Goal: Task Accomplishment & Management: Manage account settings

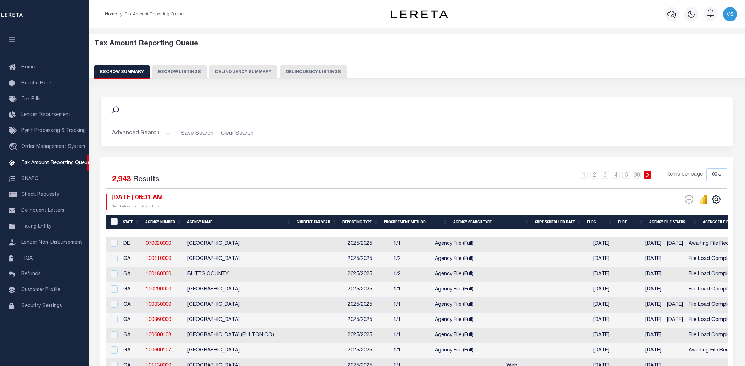
select select "100"
click at [312, 73] on button "Delinquency Listings" at bounding box center [313, 71] width 67 height 13
select select "100"
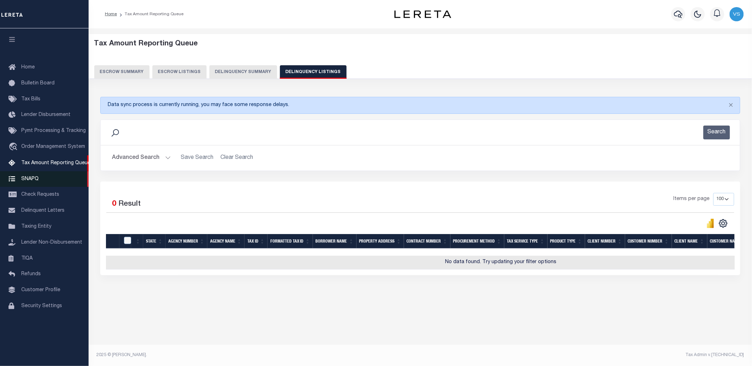
click at [23, 181] on span "SNAPQ" at bounding box center [29, 178] width 17 height 5
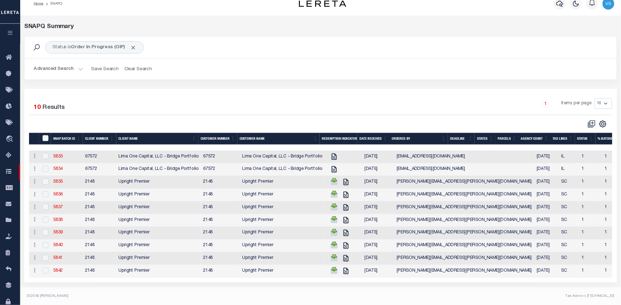
scroll to position [15, 0]
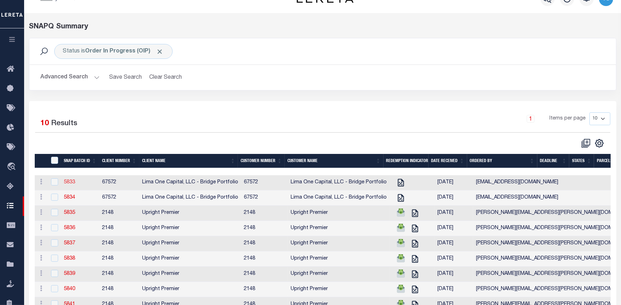
click at [69, 183] on link "5833" at bounding box center [69, 182] width 11 height 5
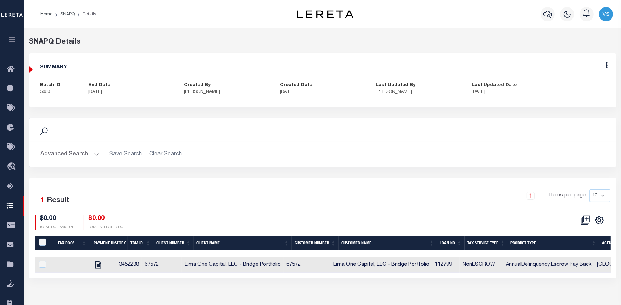
scroll to position [71, 0]
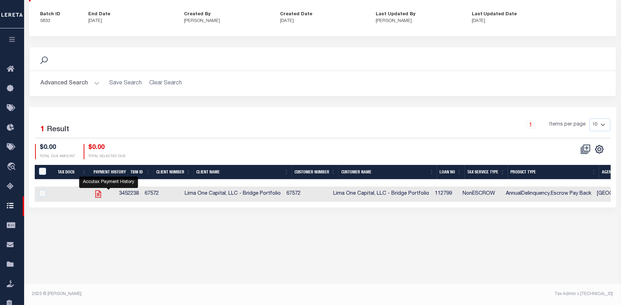
click at [101, 196] on icon "" at bounding box center [98, 193] width 6 height 7
checkbox input "true"
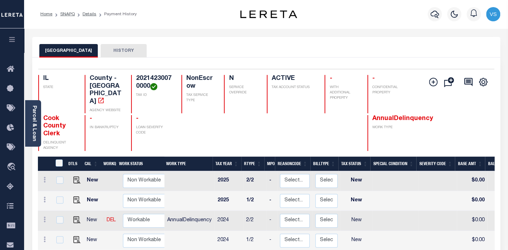
scroll to position [96, 0]
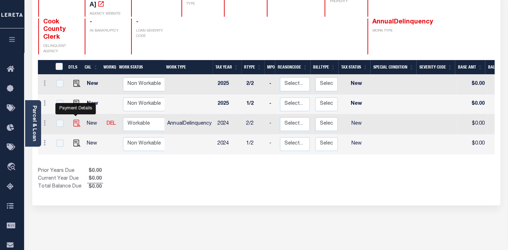
click at [76, 119] on img "" at bounding box center [76, 122] width 7 height 7
checkbox input "true"
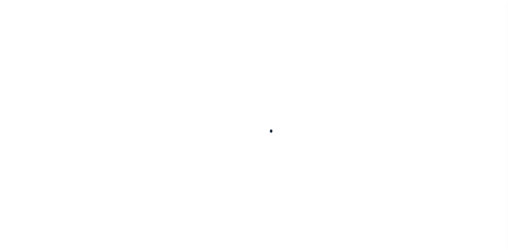
checkbox input "false"
type input "07/15/2025"
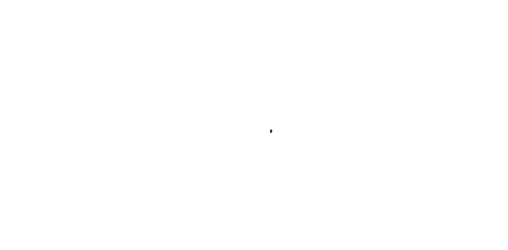
select select "NW2"
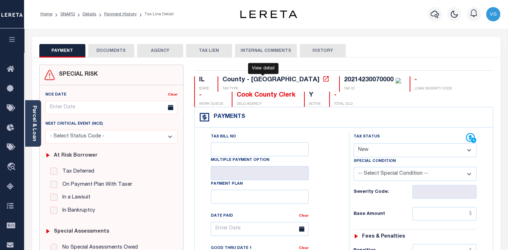
click at [323, 78] on icon at bounding box center [325, 78] width 5 height 5
click at [344, 78] on div "20214230070000" at bounding box center [369, 80] width 50 height 6
copy div "20214230070000"
click at [108, 48] on button "DOCUMENTS" at bounding box center [111, 50] width 46 height 13
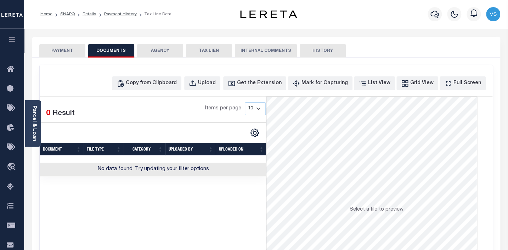
click at [66, 52] on button "PAYMENT" at bounding box center [62, 50] width 46 height 13
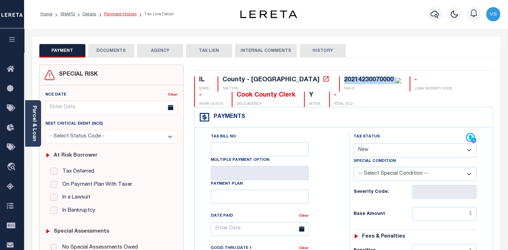
click at [124, 14] on link "Payment History" at bounding box center [120, 14] width 33 height 4
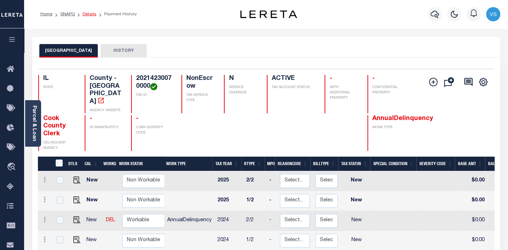
click at [86, 13] on link "Details" at bounding box center [90, 14] width 14 height 4
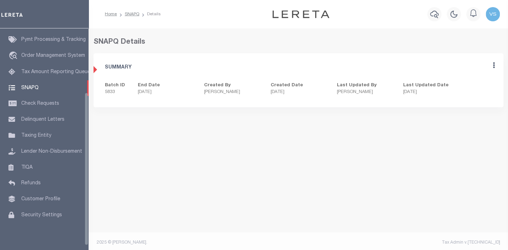
scroll to position [93, 0]
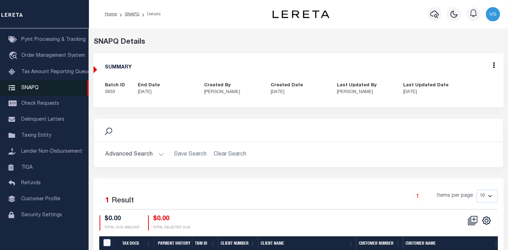
click at [28, 90] on span "SNAPQ" at bounding box center [29, 87] width 17 height 5
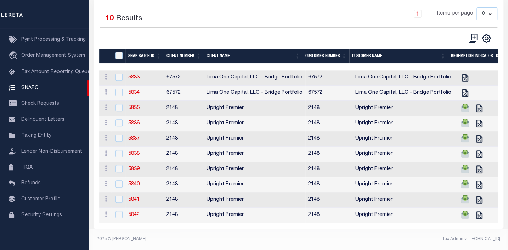
scroll to position [127, 0]
click at [485, 7] on select "10 25 50 100" at bounding box center [487, 13] width 21 height 13
select select "100"
click at [477, 7] on select "10 25 50 100" at bounding box center [487, 13] width 21 height 13
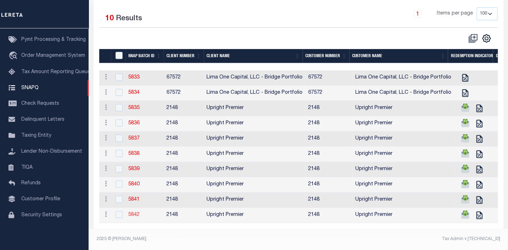
click at [135, 212] on link "5842" at bounding box center [133, 214] width 11 height 5
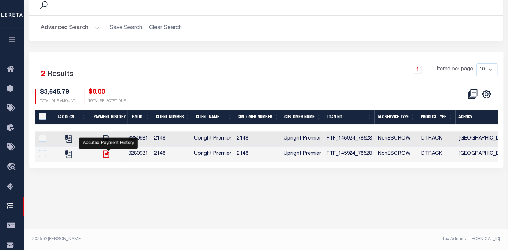
click at [109, 155] on icon "" at bounding box center [106, 153] width 9 height 9
checkbox input "true"
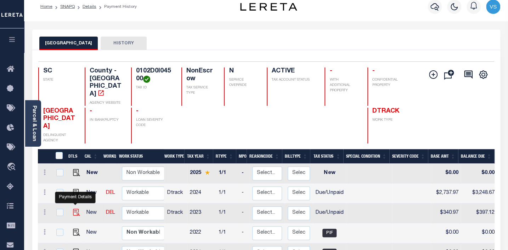
click at [74, 208] on img "" at bounding box center [76, 211] width 7 height 7
checkbox input "true"
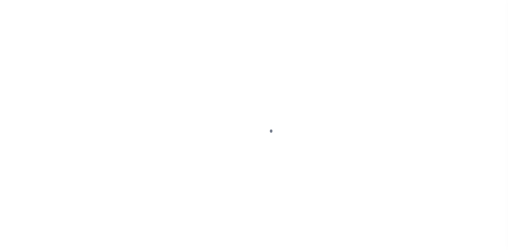
select select "DUE"
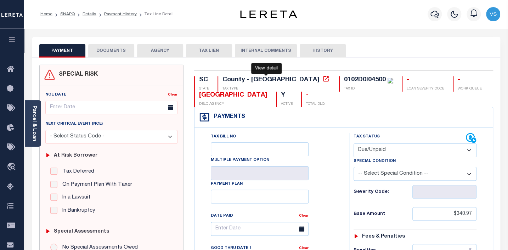
click at [323, 80] on icon at bounding box center [326, 78] width 7 height 7
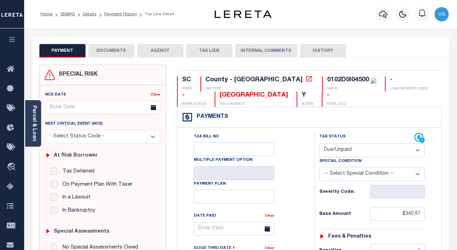
click at [327, 81] on div "0102D0I04500" at bounding box center [348, 80] width 42 height 6
copy div "0102D0I04500"
click at [35, 132] on link "Parcel & Loan" at bounding box center [34, 123] width 5 height 36
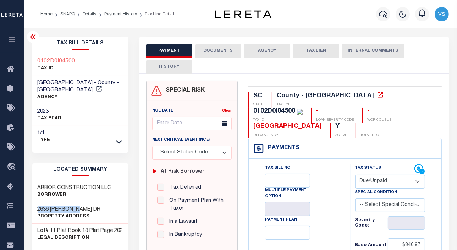
drag, startPoint x: 85, startPoint y: 210, endPoint x: 36, endPoint y: 207, distance: 49.3
click at [36, 207] on div "2636 DOWNEY DR Property Address" at bounding box center [80, 213] width 96 height 22
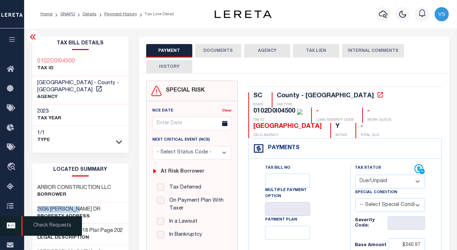
copy h3 "2636 DOWNEY DR"
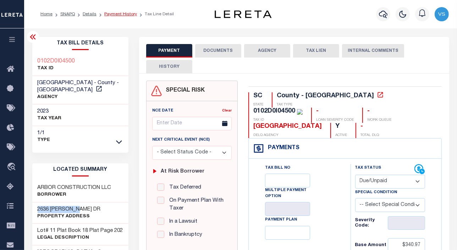
click at [122, 15] on link "Payment History" at bounding box center [120, 14] width 33 height 4
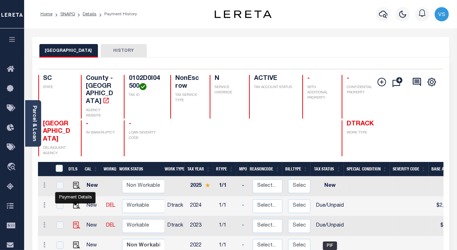
click at [75, 221] on img "" at bounding box center [76, 224] width 7 height 7
checkbox input "true"
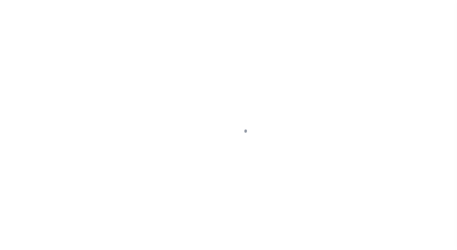
select select "DUE"
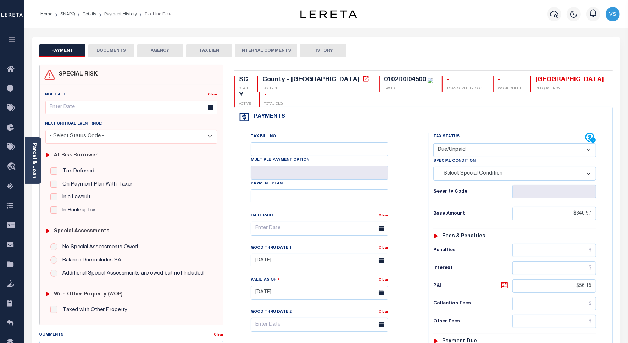
scroll to position [133, 0]
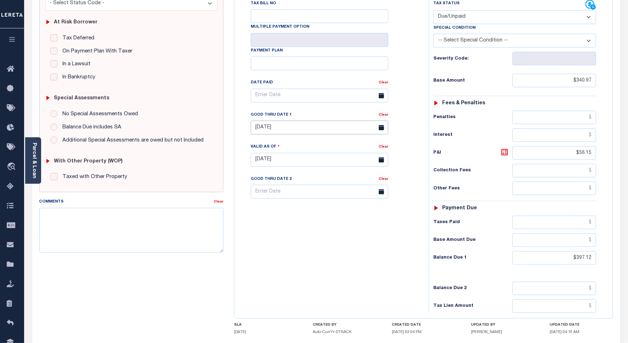
click at [263, 121] on input "09/23/2025" at bounding box center [320, 128] width 138 height 14
click at [336, 208] on span "31" at bounding box center [336, 210] width 14 height 14
type input "[DATE]"
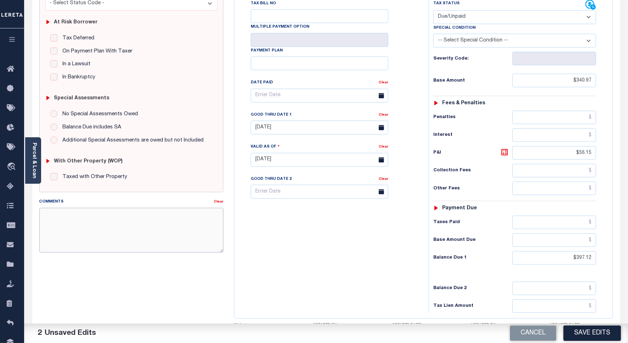
click at [106, 215] on textarea "Comments" at bounding box center [131, 230] width 184 height 45
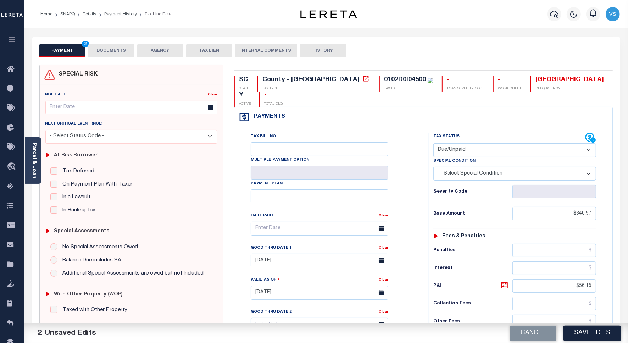
scroll to position [177, 0]
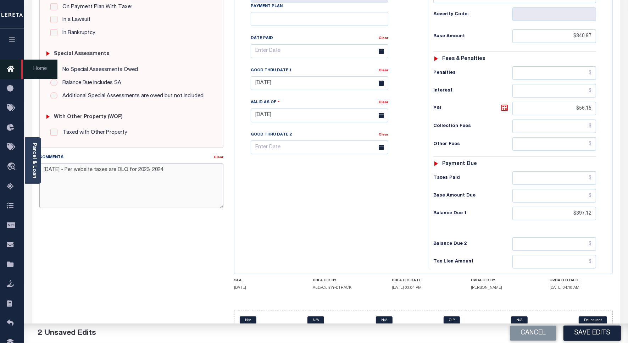
type textarea "10/7/25 - Per website taxes are DLQ for 2023, 2024"
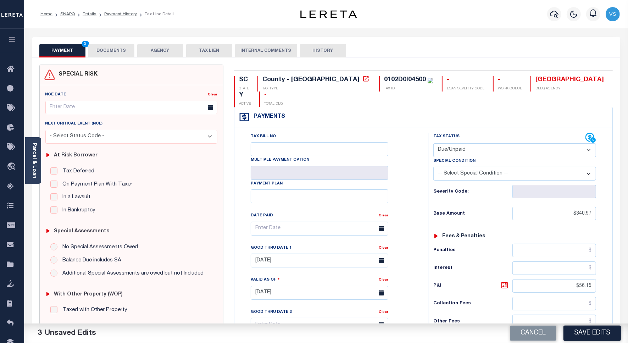
click at [33, 169] on link "Parcel & Loan" at bounding box center [34, 160] width 5 height 36
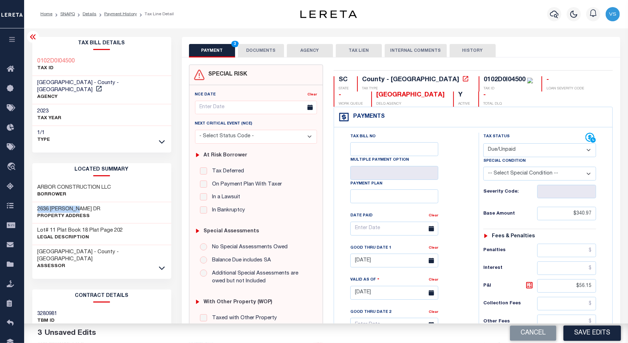
drag, startPoint x: 91, startPoint y: 199, endPoint x: 34, endPoint y: 204, distance: 57.3
click at [34, 204] on div "2636 DOWNEY DR Property Address" at bounding box center [101, 213] width 139 height 22
copy h3 "2636 DOWNEY DR"
click at [267, 50] on button "DOCUMENTS" at bounding box center [261, 50] width 46 height 13
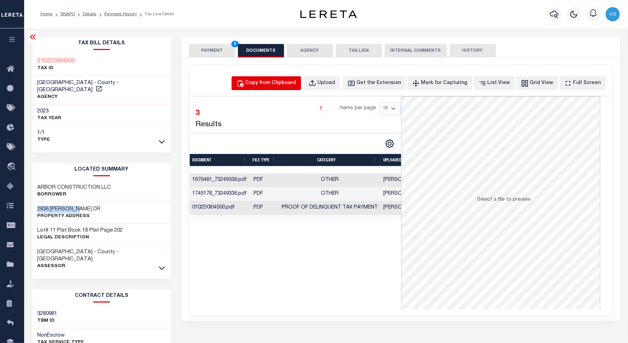
click at [270, 85] on div "Copy from Clipboard" at bounding box center [270, 83] width 51 height 8
select select "POP"
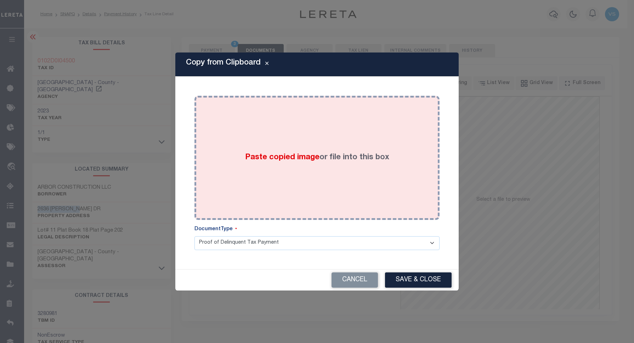
click at [282, 144] on div "Paste copied image or file into this box" at bounding box center [317, 157] width 235 height 113
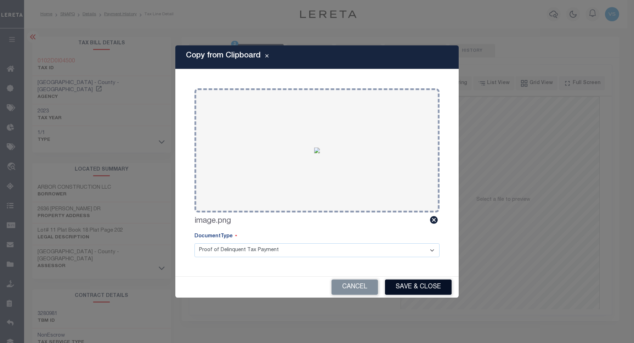
click at [394, 249] on button "Save & Close" at bounding box center [418, 286] width 67 height 15
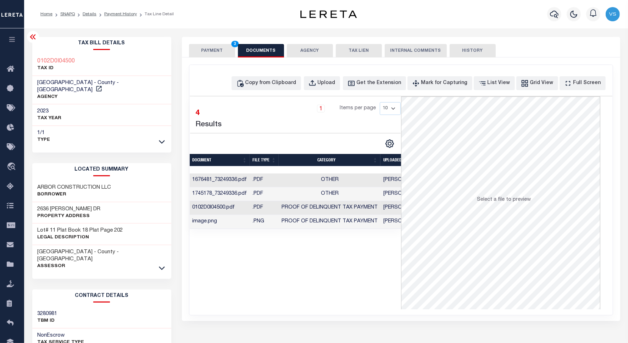
click at [206, 50] on button "PAYMENT 3" at bounding box center [212, 50] width 46 height 13
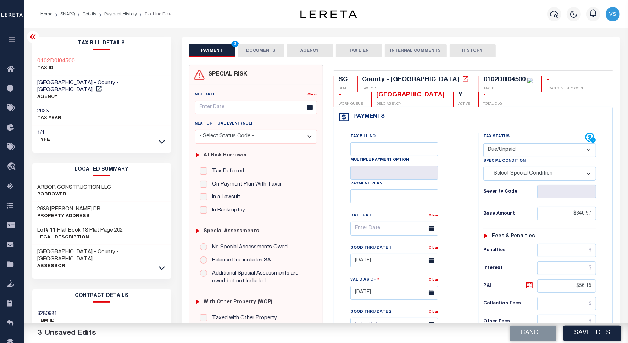
scroll to position [177, 0]
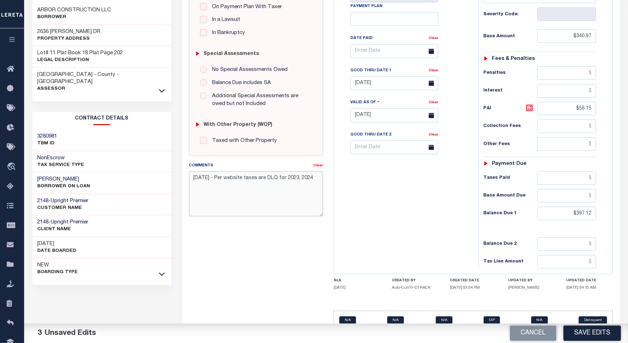
click at [318, 176] on textarea "10/7/25 - Per website taxes are DLQ for 2023, 2024" at bounding box center [256, 193] width 134 height 45
click at [313, 180] on textarea "10/7/25 - Per website taxes are DLQ for 2023 IAO" at bounding box center [256, 193] width 134 height 45
paste textarea "397.12"
click at [193, 184] on textarea "10/7/25 - Per website taxes are DLQ for 2023 IAO 397.12" at bounding box center [256, 193] width 134 height 45
click at [224, 190] on textarea "10/7/25 - Per website taxes are DLQ for 2023 IAO $397.12" at bounding box center [256, 193] width 134 height 45
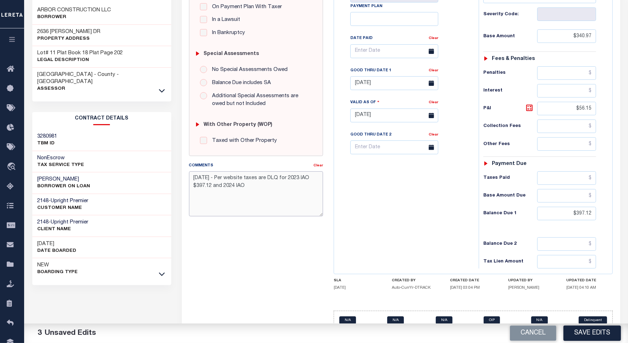
click at [265, 185] on textarea "10/7/25 - Per website taxes are DLQ for 2023 IAO $397.12 and 2024 IAO" at bounding box center [256, 193] width 134 height 45
paste textarea "3,318.67"
click at [247, 186] on textarea "10/7/25 - Per website taxes are DLQ for 2023 IAO $397.12 and 2024 IAO 3,318.67" at bounding box center [256, 193] width 134 height 45
click at [287, 183] on textarea "10/7/25 - Per website taxes are DLQ for 2023 IAO $397.12 and 2024 IAO $3,318.67" at bounding box center [256, 193] width 134 height 45
click at [284, 183] on textarea "10/7/25 - Per website taxes are DLQ for 2023 IAO $397.12 and 2024 IAO $3,318.67" at bounding box center [256, 193] width 134 height 45
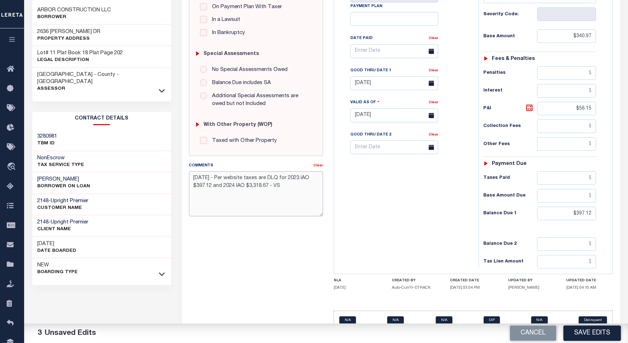
drag, startPoint x: 278, startPoint y: 183, endPoint x: 187, endPoint y: 170, distance: 91.2
click at [187, 170] on div "Comments Clear 10/7/25 - Per website taxes are DLQ for 2023 IAO $397.12 and 202…" at bounding box center [256, 192] width 145 height 60
type textarea "10/7/25 - Per website taxes are DLQ for 2023 IAO $397.12 and 2024 IAO $3,318.67…"
click at [456, 249] on button "Save Edits" at bounding box center [591, 332] width 57 height 15
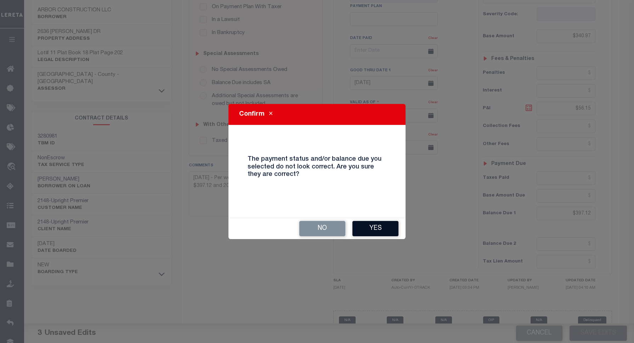
click at [371, 226] on button "Yes" at bounding box center [376, 228] width 46 height 15
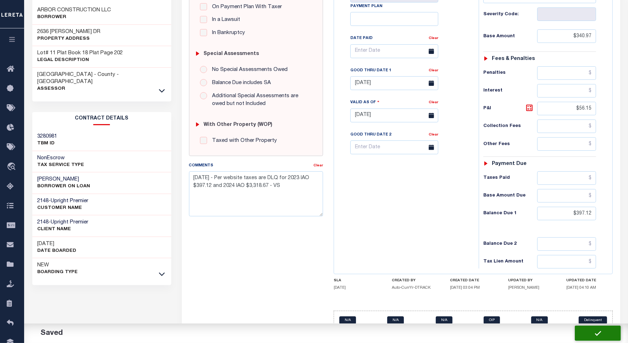
checkbox input "false"
type input "$340.97"
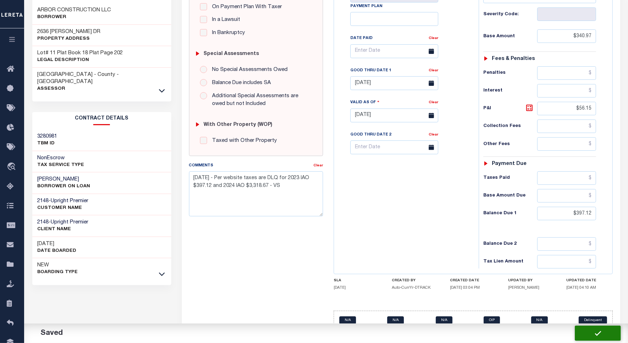
type input "$56.15"
type input "$397.12"
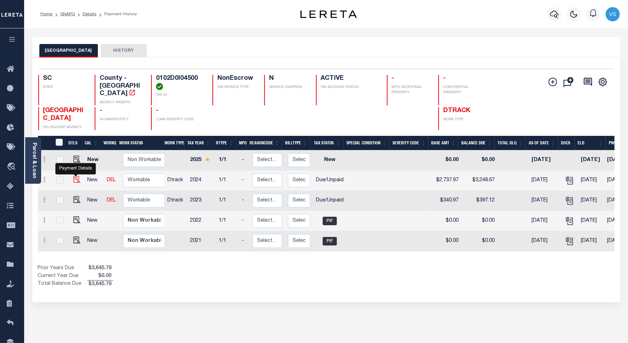
click at [74, 176] on img "" at bounding box center [76, 179] width 7 height 7
checkbox input "true"
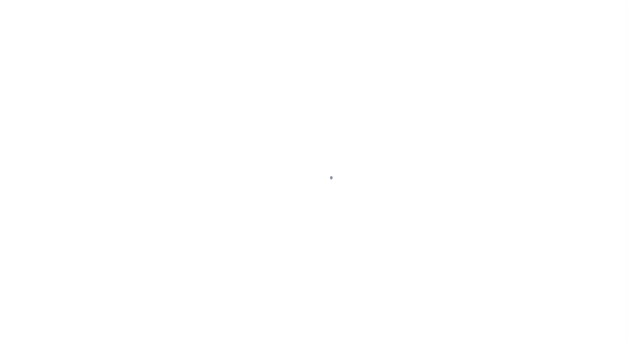
select select "DUE"
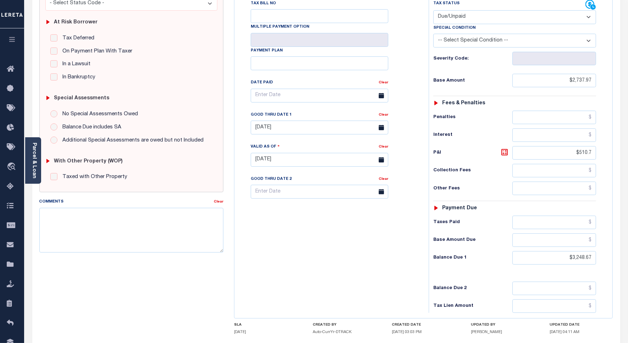
scroll to position [177, 0]
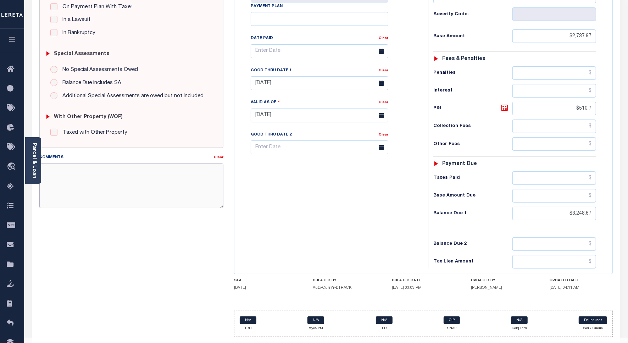
click at [138, 174] on textarea "Comments" at bounding box center [131, 185] width 184 height 45
paste textarea "10/7/25 - Per website taxes are DLQ for 2023 IAO $397.12 and 2024 IAO $3,318.67…"
type textarea "10/7/25 - Per website taxes are DLQ for 2023 IAO $397.12 and 2024 IAO $3,318.67…"
type input "[DATE]"
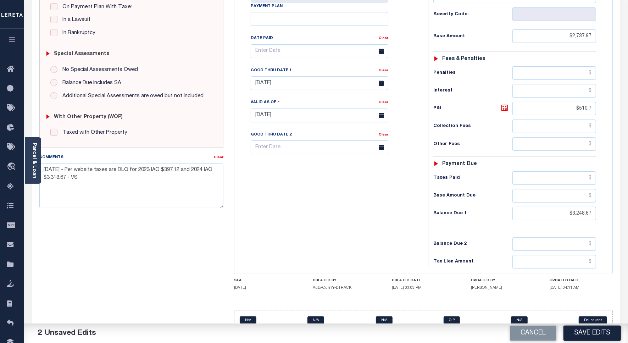
scroll to position [0, 0]
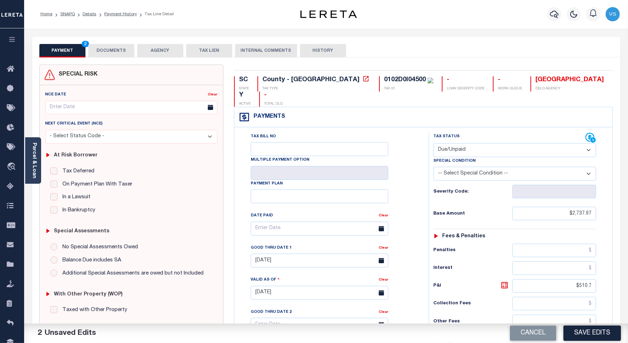
click at [115, 52] on button "DOCUMENTS" at bounding box center [111, 50] width 46 height 13
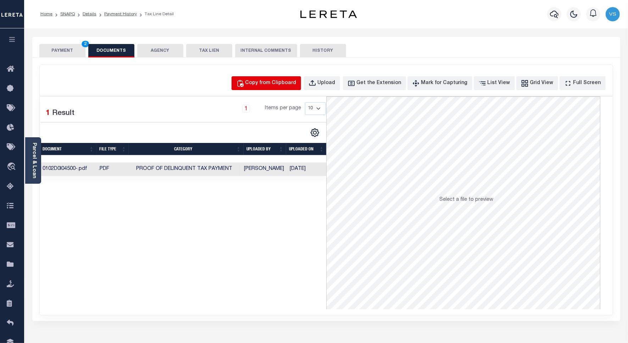
click at [265, 85] on div "Copy from Clipboard" at bounding box center [270, 83] width 51 height 8
select select "POP"
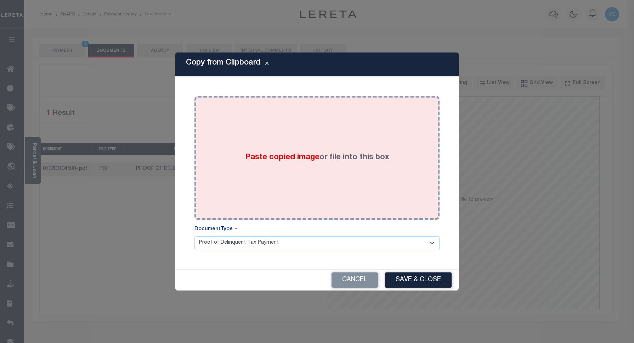
click at [288, 138] on div "Paste copied image or file into this box" at bounding box center [317, 157] width 235 height 113
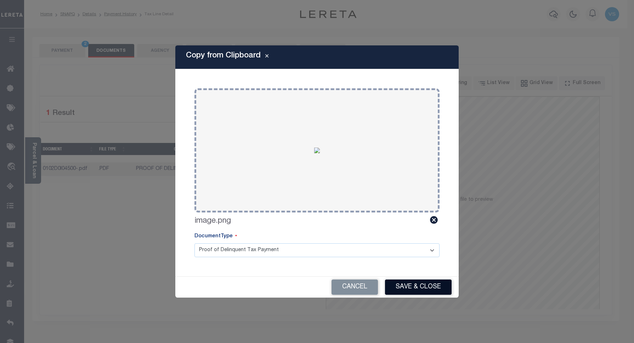
click at [404, 285] on button "Save & Close" at bounding box center [418, 286] width 67 height 15
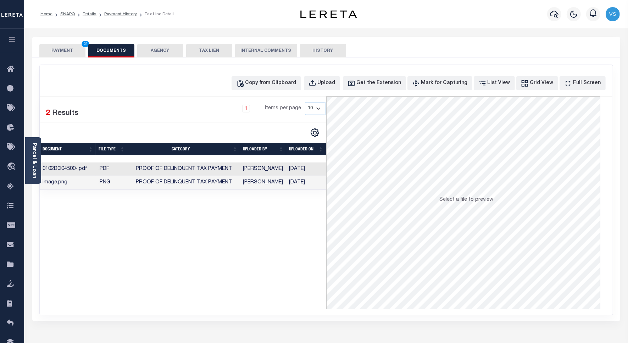
drag, startPoint x: 67, startPoint y: 47, endPoint x: 73, endPoint y: 53, distance: 8.5
click at [67, 47] on button "PAYMENT 2" at bounding box center [62, 50] width 46 height 13
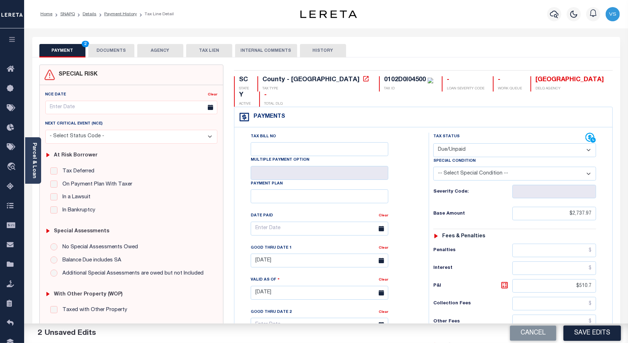
scroll to position [177, 0]
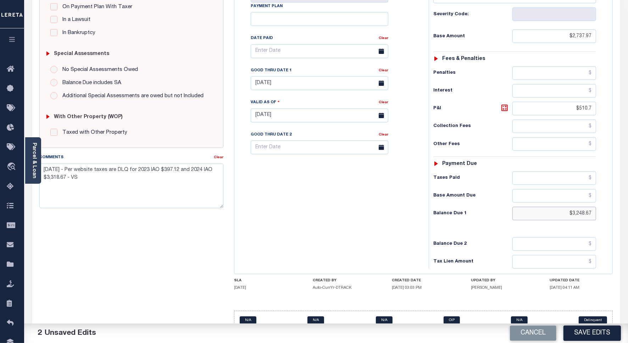
click at [589, 207] on input "$3,248.67" at bounding box center [554, 213] width 84 height 13
paste input "31"
type input "$3,318.67"
click at [503, 106] on icon at bounding box center [504, 108] width 4 height 4
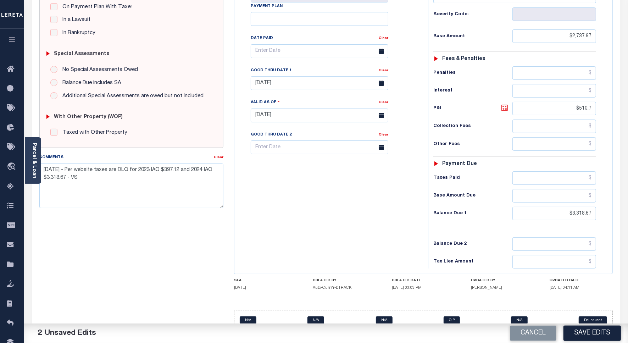
type input "$580.70"
click at [268, 76] on input "09/23/2025" at bounding box center [320, 83] width 138 height 14
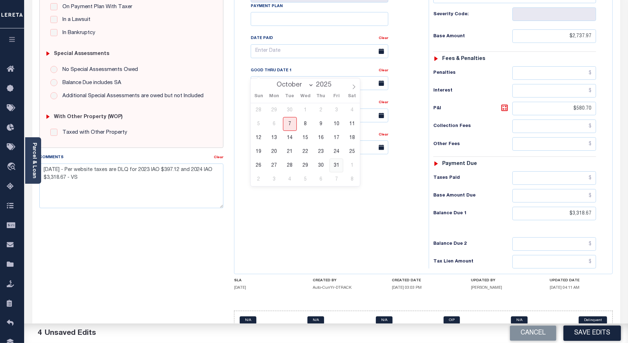
click at [332, 166] on span "31" at bounding box center [336, 165] width 14 height 14
type input "[DATE]"
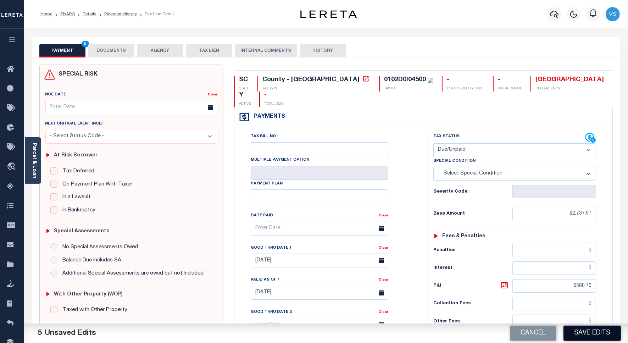
click at [580, 334] on button "Save Edits" at bounding box center [591, 332] width 57 height 15
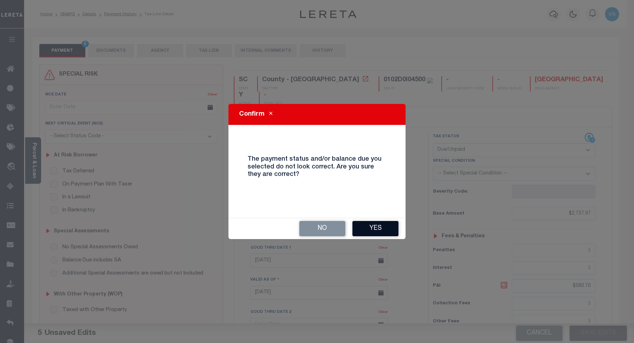
click at [375, 229] on button "Yes" at bounding box center [376, 228] width 46 height 15
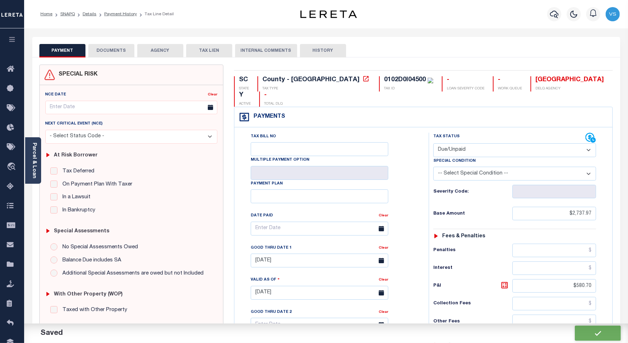
checkbox input "false"
type input "$2,737.97"
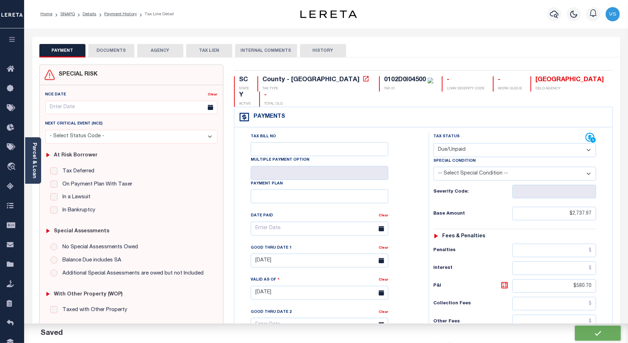
type input "$580.7"
type input "$3,318.67"
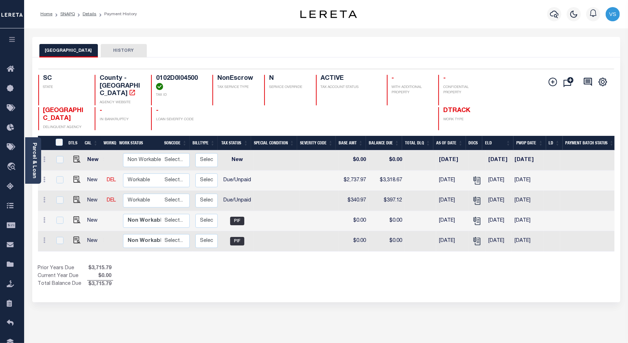
scroll to position [0, 116]
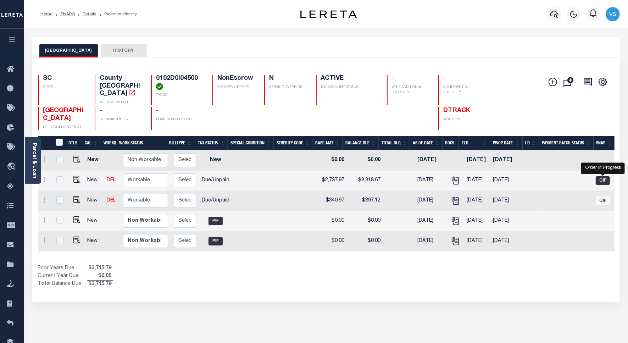
click at [604, 176] on span "OIP" at bounding box center [602, 180] width 14 height 9
checkbox input "true"
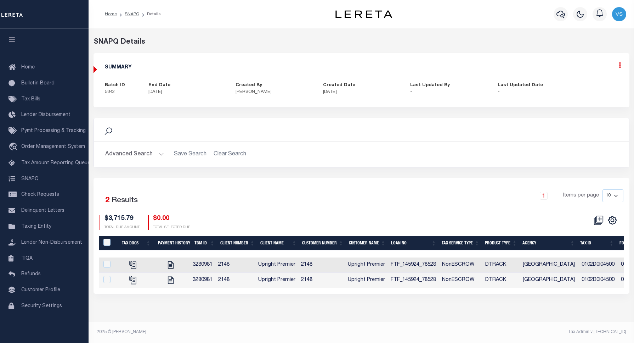
click at [620, 68] on icon at bounding box center [620, 65] width 2 height 6
click at [599, 82] on link "Edit" at bounding box center [601, 86] width 56 height 12
select select "OIP"
checkbox input "true"
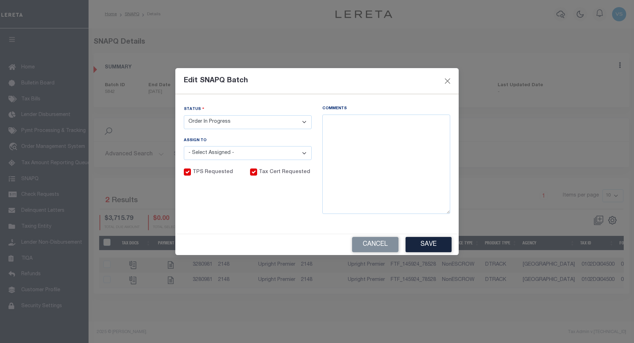
click at [224, 119] on select "- Select Status - Order In Progress Complete" at bounding box center [248, 122] width 128 height 14
select select "CPT"
click at [184, 115] on select "- Select Status - Order In Progress Complete" at bounding box center [248, 122] width 128 height 14
click at [355, 140] on textarea "Comments" at bounding box center [387, 163] width 128 height 99
click at [369, 125] on textarea "[DATE] -" at bounding box center [387, 163] width 128 height 99
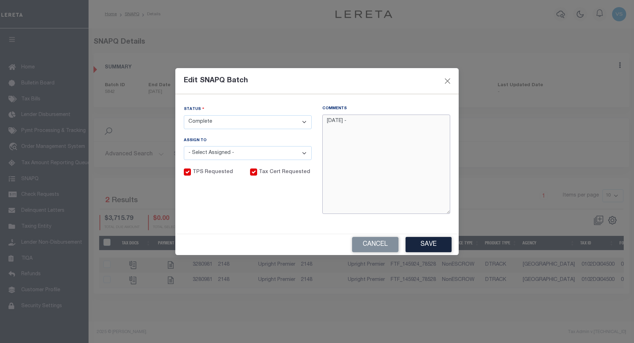
paste textarea "LD(Lender Disbursement) BATCH #45599 and FUNDING date: [DATE]"
click at [401, 119] on textarea "10/7/25 - LD(Lender Disbursement) BATCH #45599 and FUNDING date: 8/19/2025" at bounding box center [387, 163] width 128 height 99
click at [358, 131] on textarea "10/7/25 - LD ID #45599 and FUNDING date: 8/19/2025" at bounding box center [387, 163] width 128 height 99
click at [352, 134] on textarea "10/7/25 - LD ID #45599 and FUNDING date: ***** Per Website taxes are DLQ for 20…" at bounding box center [387, 163] width 128 height 99
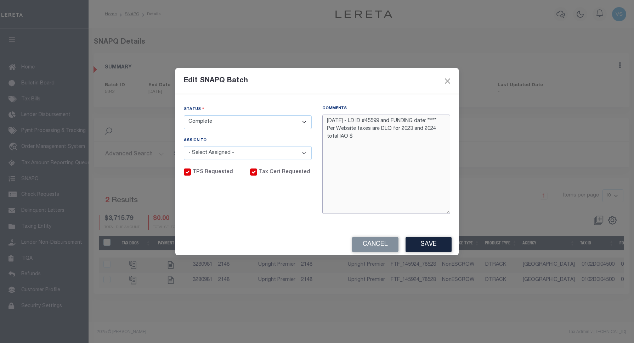
paste textarea "3,715.79"
type textarea "10/7/25 - LD ID #45599 and FUNDING date: ***** Per Website taxes are DLQ for 20…"
click at [205, 121] on select "- Select Status - Order In Progress Complete" at bounding box center [248, 122] width 128 height 14
select select "OIP"
click at [184, 115] on select "- Select Status - Order In Progress Complete" at bounding box center [248, 122] width 128 height 14
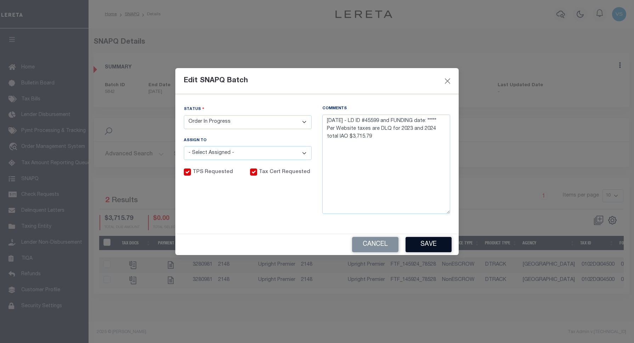
click at [424, 244] on button "Save" at bounding box center [429, 244] width 46 height 15
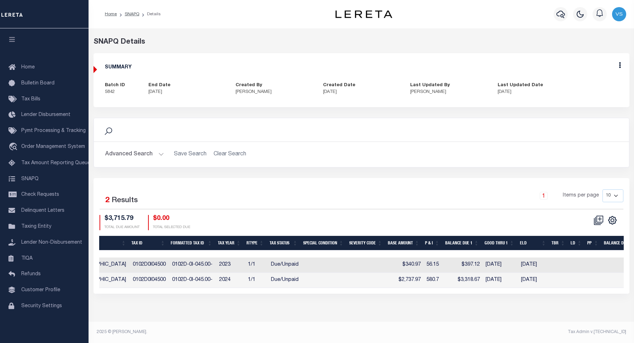
scroll to position [0, 301]
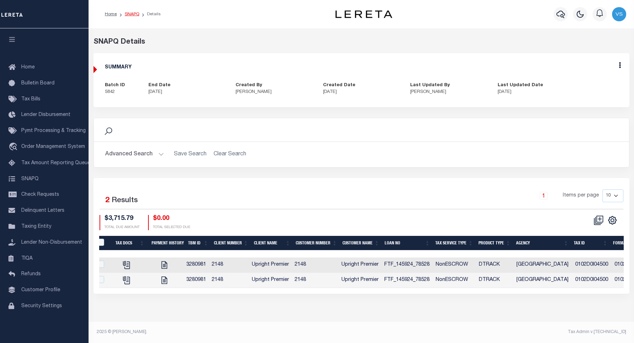
click at [130, 13] on link "SNAPQ" at bounding box center [132, 14] width 15 height 4
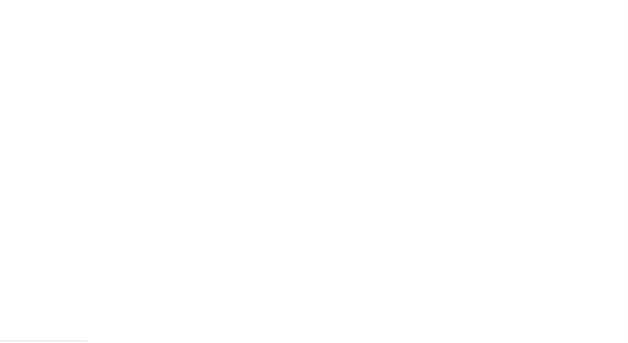
scroll to position [2, 0]
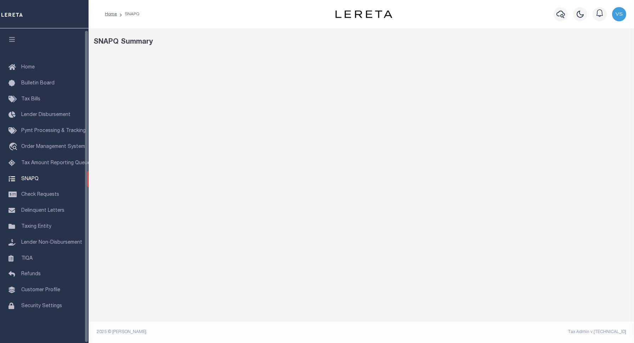
select select "100"
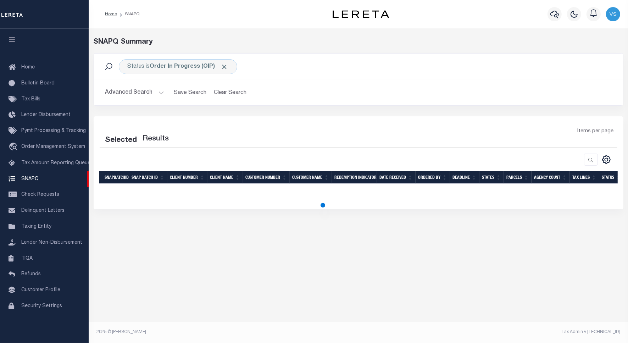
select select "100"
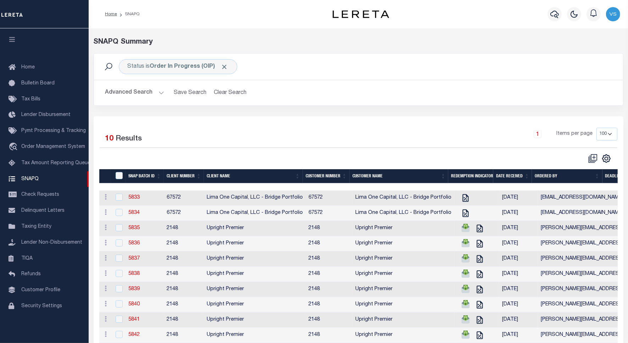
scroll to position [38, 0]
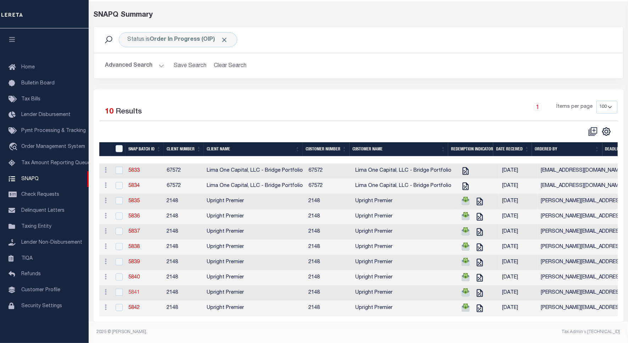
click at [134, 290] on link "5841" at bounding box center [133, 292] width 11 height 5
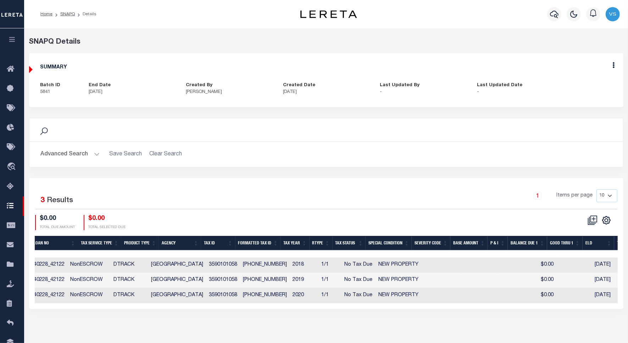
scroll to position [0, 328]
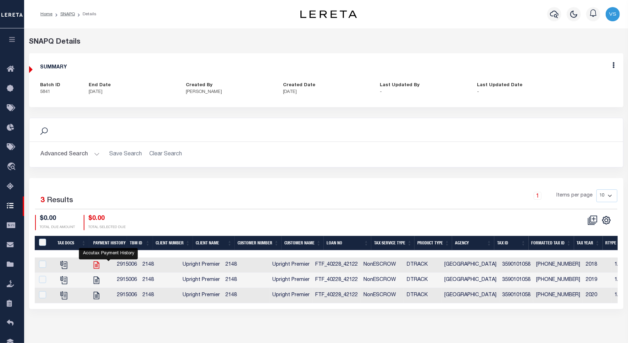
click at [101, 264] on icon "" at bounding box center [96, 264] width 9 height 9
checkbox input "true"
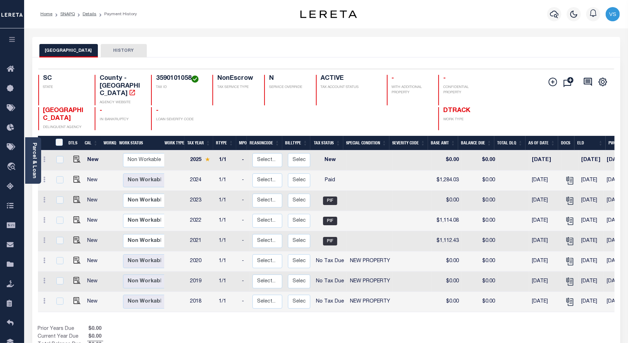
click at [68, 48] on button "[GEOGRAPHIC_DATA]" at bounding box center [68, 50] width 58 height 13
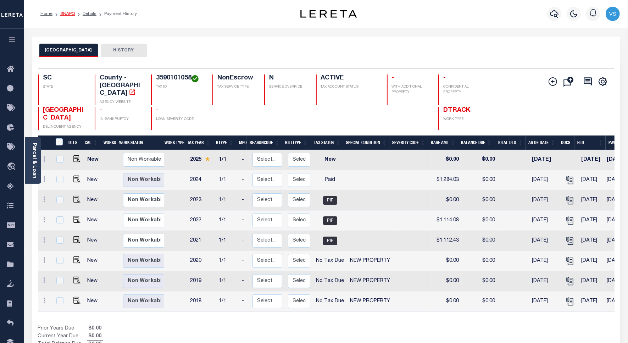
click at [65, 12] on link "SNAPQ" at bounding box center [67, 14] width 15 height 4
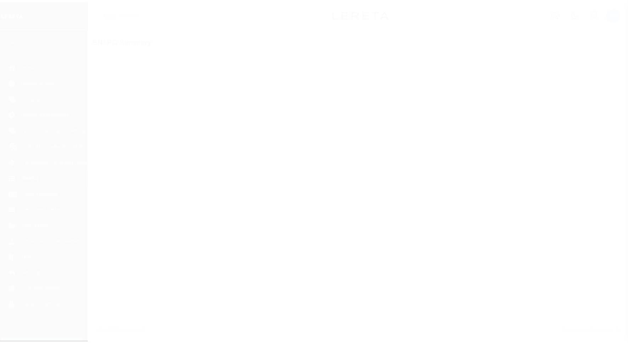
scroll to position [2, 0]
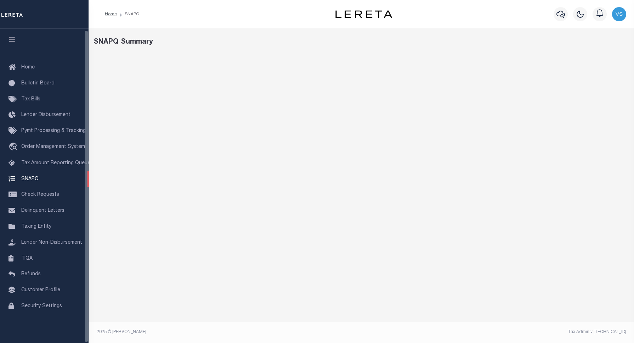
select select "100"
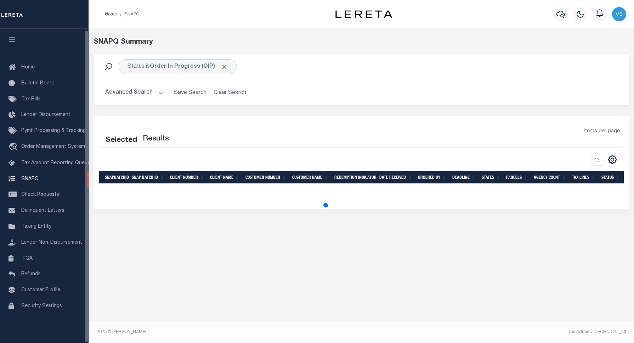
select select "100"
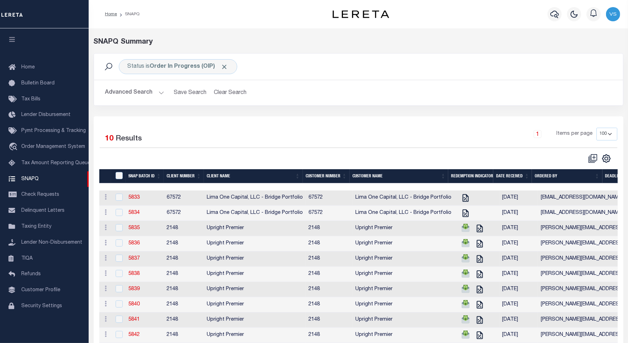
scroll to position [38, 0]
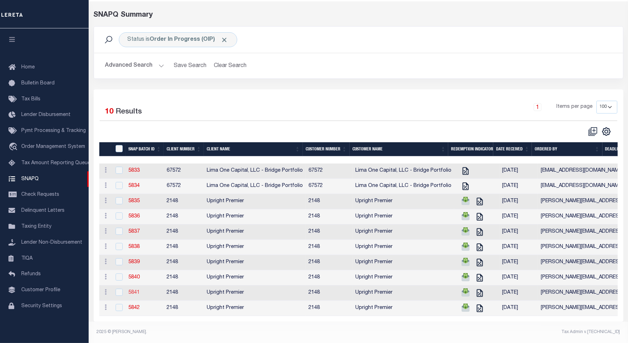
click at [131, 290] on link "5841" at bounding box center [133, 292] width 11 height 5
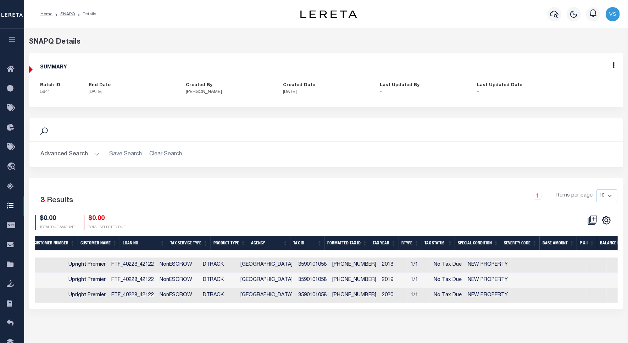
scroll to position [0, 226]
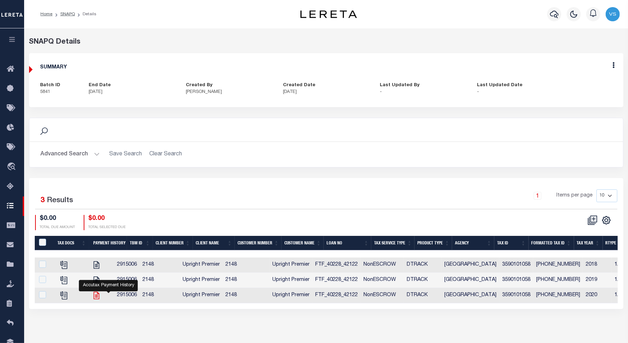
click at [99, 298] on icon "" at bounding box center [97, 295] width 6 height 7
checkbox input "true"
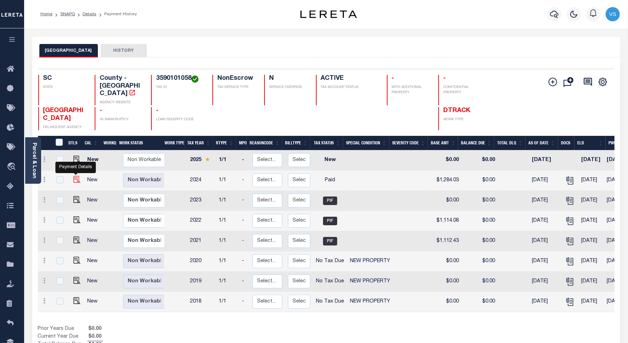
click at [75, 176] on img "" at bounding box center [76, 179] width 7 height 7
checkbox input "true"
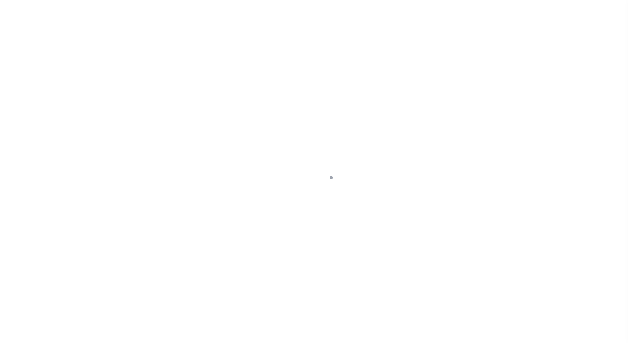
select select "PYD"
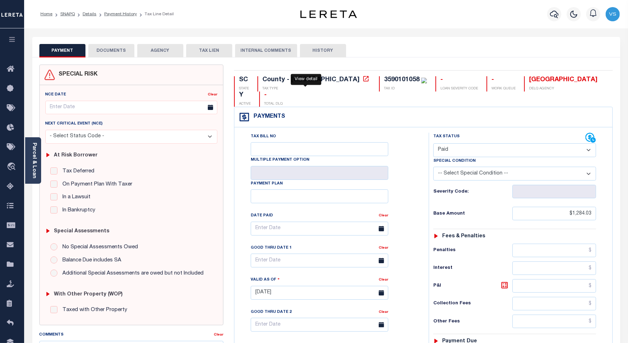
click at [362, 79] on icon at bounding box center [365, 78] width 7 height 7
drag, startPoint x: 113, startPoint y: 50, endPoint x: 190, endPoint y: 95, distance: 89.3
click at [113, 50] on button "DOCUMENTS" at bounding box center [111, 50] width 46 height 13
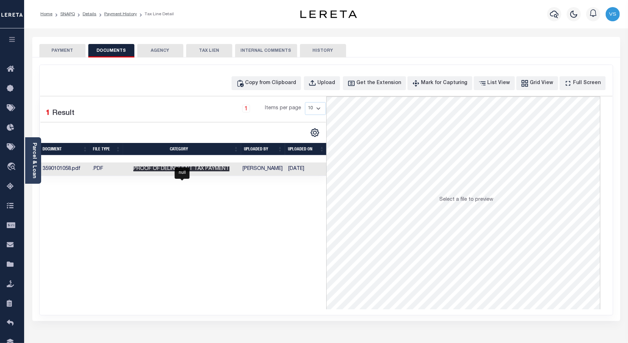
click at [223, 168] on span "Proof of Delinquent Tax Payment" at bounding box center [181, 168] width 96 height 5
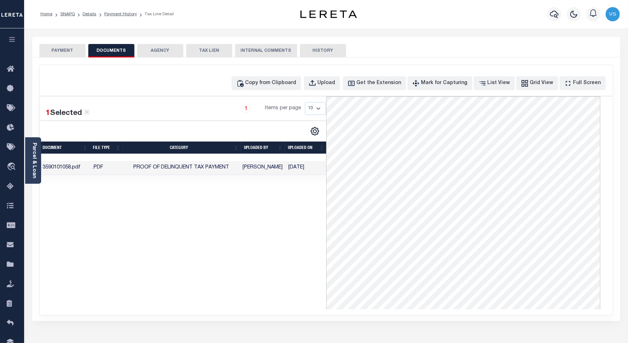
click at [52, 50] on button "PAYMENT" at bounding box center [62, 50] width 46 height 13
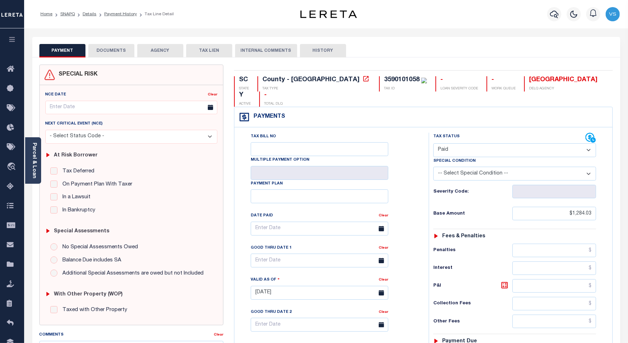
click at [116, 16] on li "Payment History" at bounding box center [116, 14] width 40 height 6
click at [114, 15] on link "Payment History" at bounding box center [120, 14] width 33 height 4
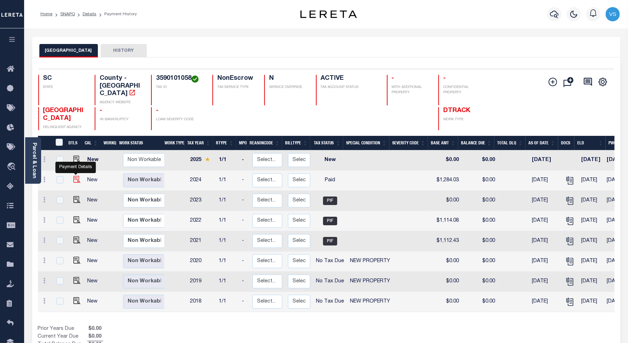
click at [73, 176] on img "" at bounding box center [76, 179] width 7 height 7
checkbox input "true"
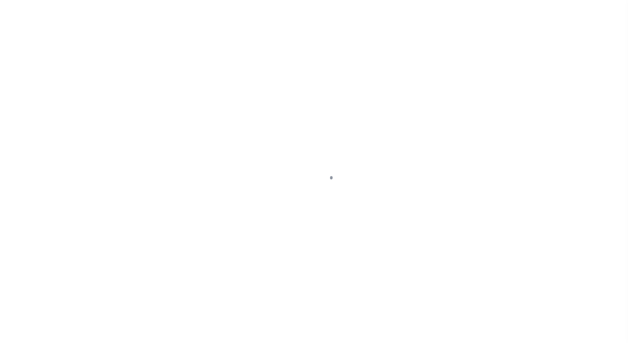
select select "PYD"
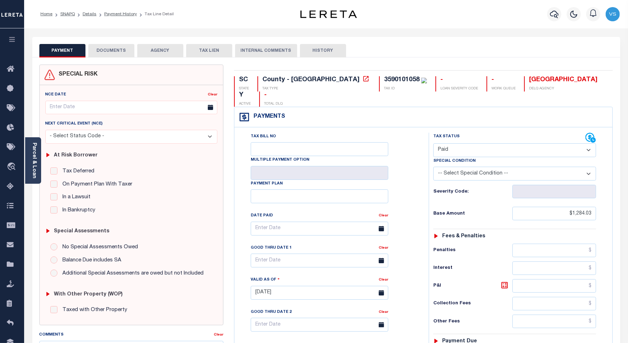
click at [110, 50] on button "DOCUMENTS" at bounding box center [111, 50] width 46 height 13
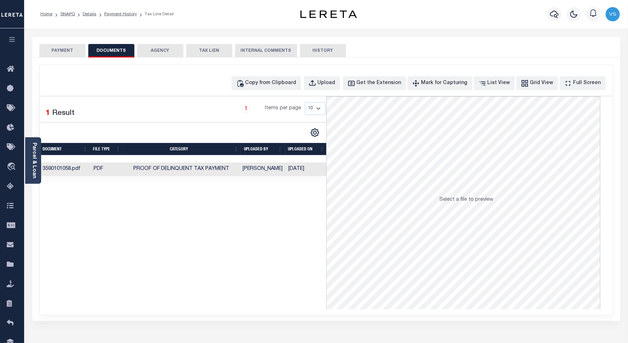
click at [235, 169] on td "Proof of Delinquent Tax Payment" at bounding box center [181, 169] width 117 height 14
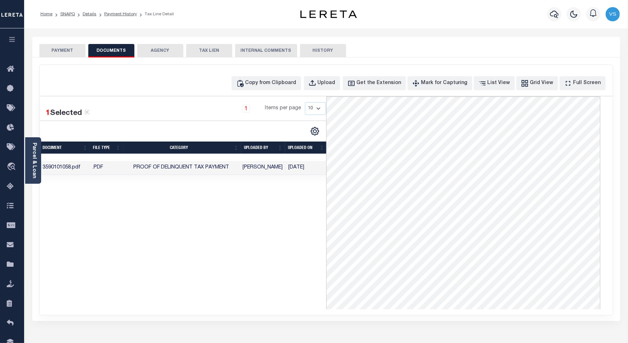
click at [66, 50] on button "PAYMENT" at bounding box center [62, 50] width 46 height 13
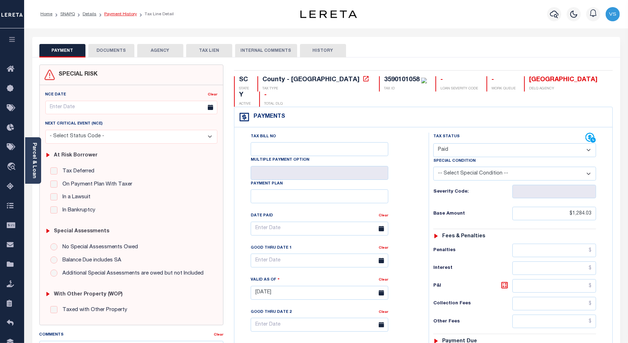
click at [115, 14] on link "Payment History" at bounding box center [120, 14] width 33 height 4
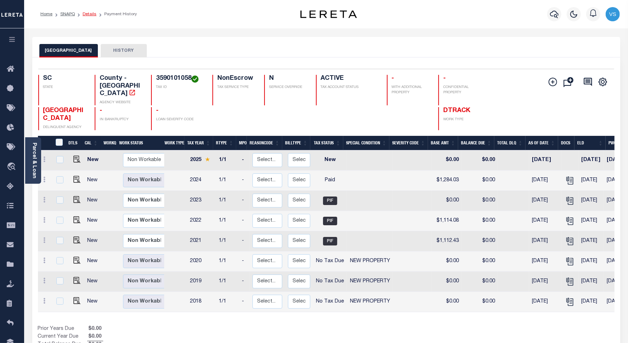
click at [86, 12] on link "Details" at bounding box center [90, 14] width 14 height 4
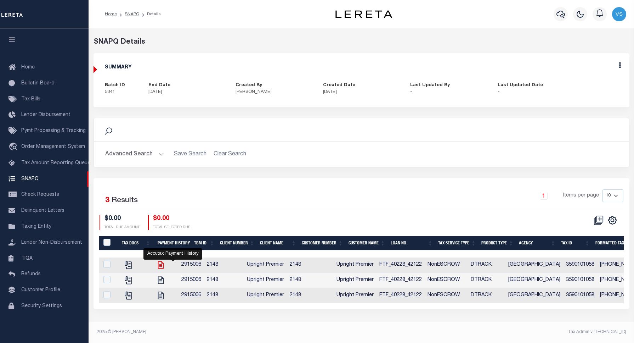
click at [166, 263] on icon "" at bounding box center [160, 264] width 9 height 9
checkbox input "true"
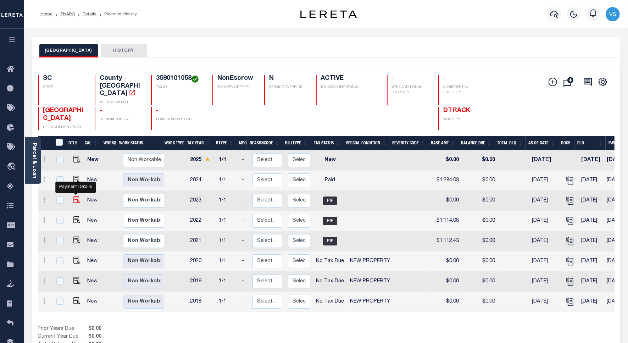
click at [74, 196] on img "" at bounding box center [76, 199] width 7 height 7
checkbox input "true"
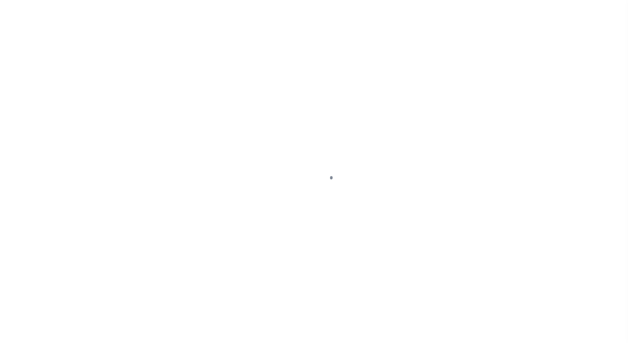
select select "PIF"
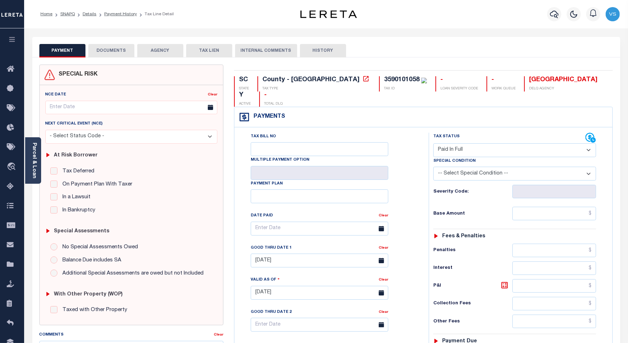
click at [113, 50] on button "DOCUMENTS" at bounding box center [111, 50] width 46 height 13
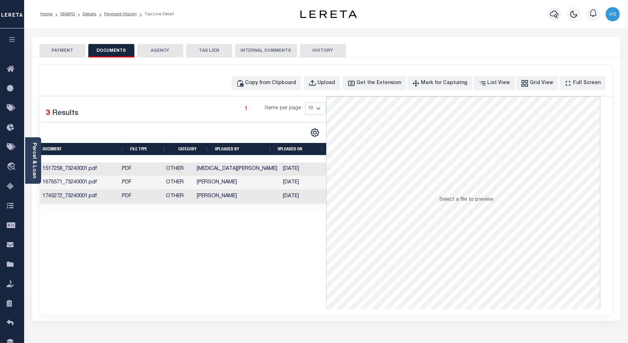
click at [194, 196] on td "Other" at bounding box center [174, 197] width 39 height 14
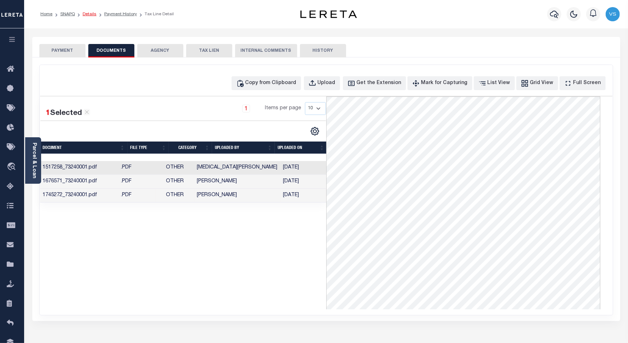
click at [87, 13] on link "Details" at bounding box center [90, 14] width 14 height 4
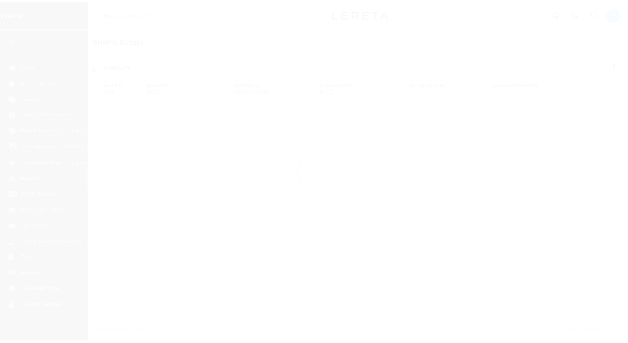
scroll to position [2, 0]
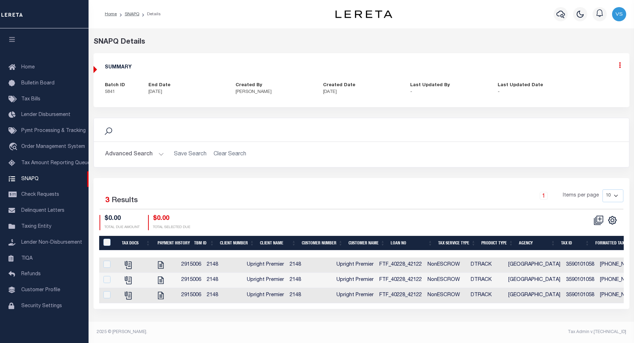
click at [621, 66] on icon at bounding box center [620, 65] width 2 height 6
click at [106, 265] on input "checkbox" at bounding box center [106, 264] width 7 height 7
checkbox input "true"
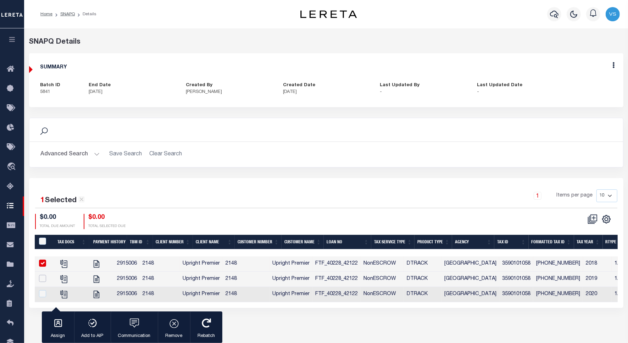
click at [41, 279] on input "checkbox" at bounding box center [42, 278] width 7 height 7
checkbox input "true"
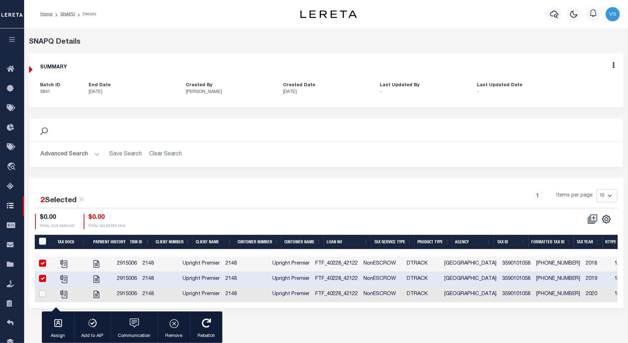
click at [41, 295] on input "checkbox" at bounding box center [42, 293] width 7 height 7
checkbox input "true"
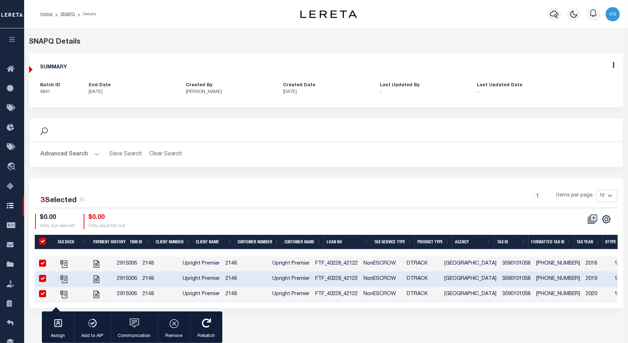
click at [260, 329] on div "SNAPQ Details SUMMARY Batch ID 5841 End Date 10/16/2025" at bounding box center [326, 178] width 604 height 301
click at [99, 295] on icon "" at bounding box center [97, 293] width 6 height 7
checkbox input "false"
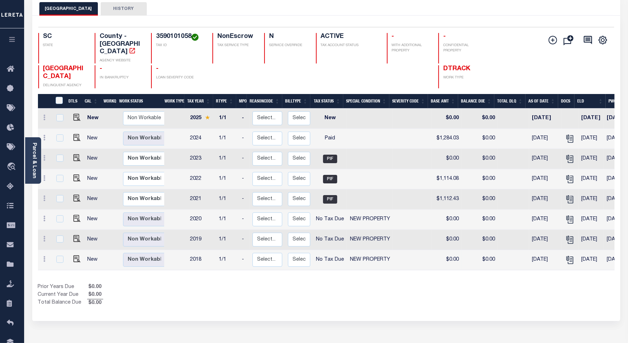
scroll to position [44, 0]
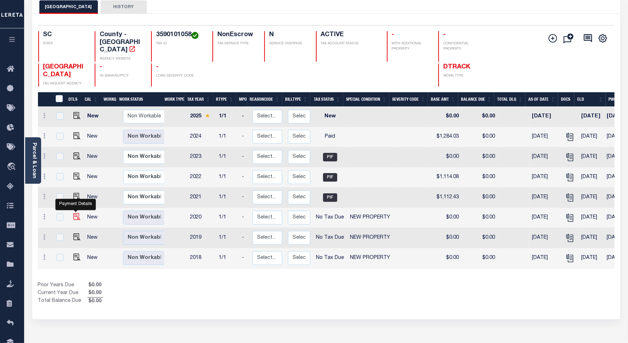
click at [75, 213] on img "" at bounding box center [76, 216] width 7 height 7
checkbox input "true"
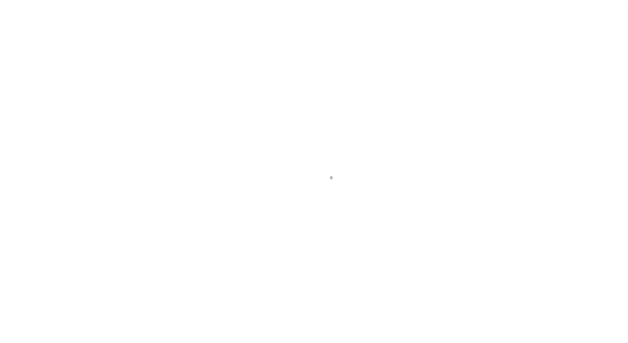
select select "NTX"
select select "7"
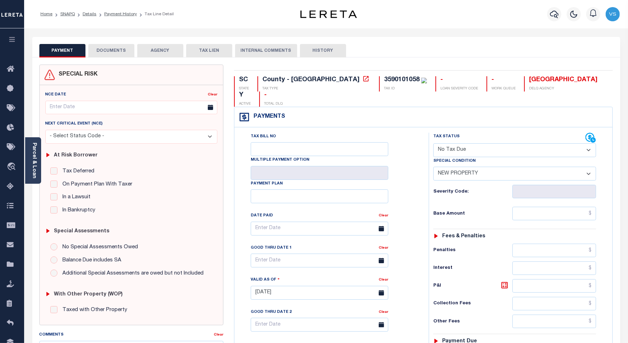
click at [108, 48] on button "DOCUMENTS" at bounding box center [111, 50] width 46 height 13
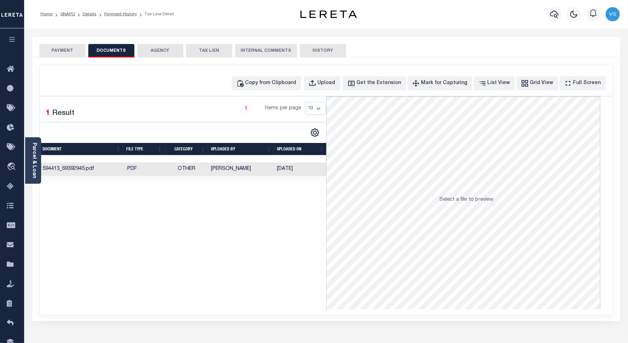
click at [159, 167] on td ".PDF" at bounding box center [143, 169] width 41 height 14
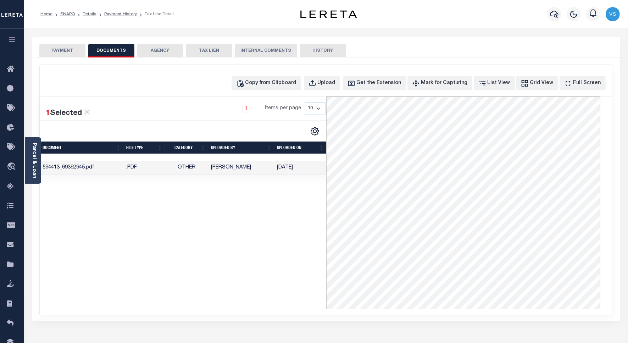
click at [52, 49] on button "PAYMENT" at bounding box center [62, 50] width 46 height 13
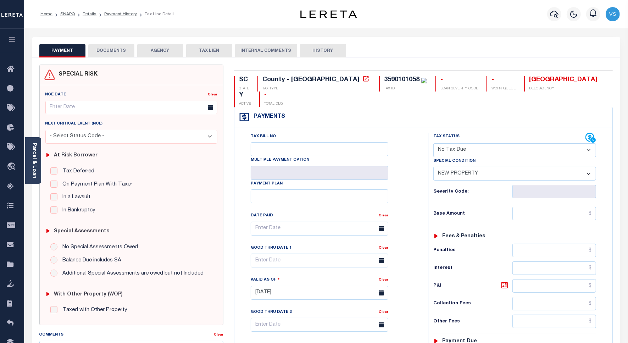
click at [104, 51] on button "DOCUMENTS" at bounding box center [111, 50] width 46 height 13
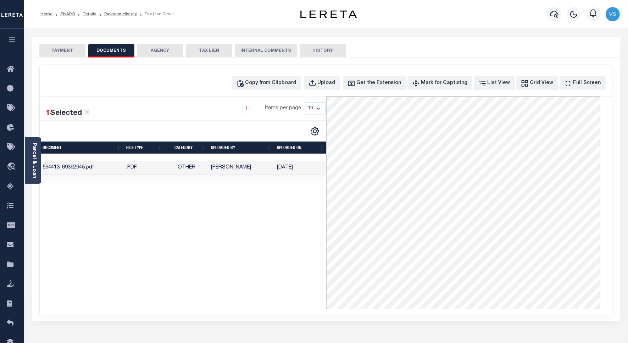
click at [54, 50] on button "PAYMENT" at bounding box center [62, 50] width 46 height 13
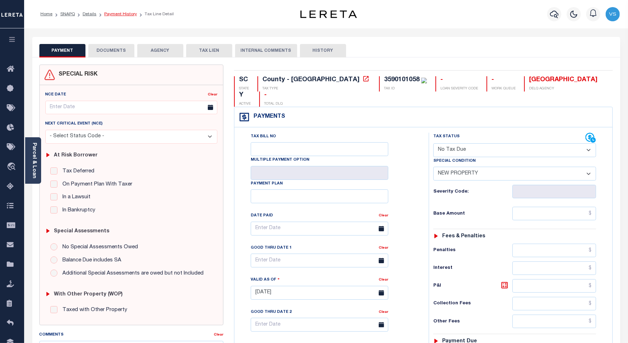
click at [112, 13] on link "Payment History" at bounding box center [120, 14] width 33 height 4
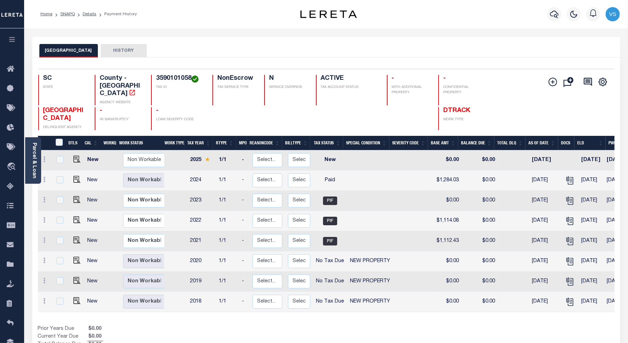
drag, startPoint x: 88, startPoint y: 12, endPoint x: 88, endPoint y: 21, distance: 8.2
click at [88, 12] on link "Details" at bounding box center [90, 14] width 14 height 4
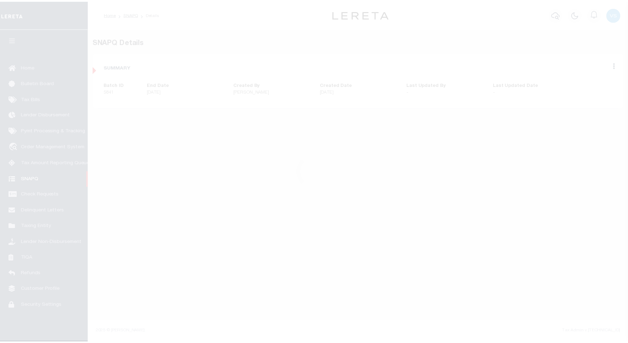
scroll to position [2, 0]
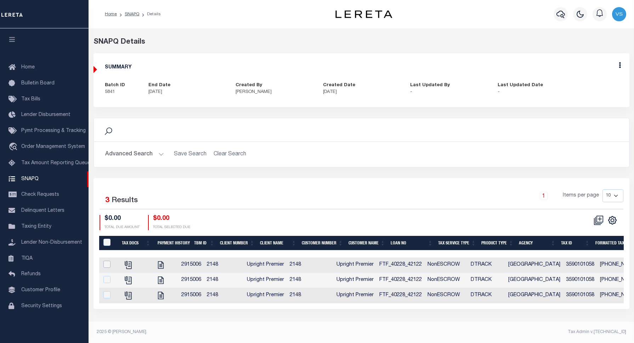
click at [105, 265] on input "checkbox" at bounding box center [106, 264] width 7 height 7
checkbox input "true"
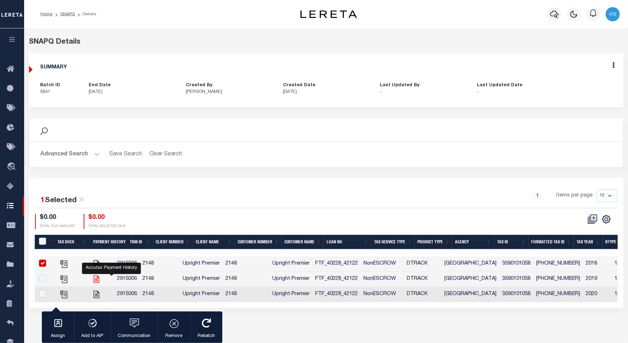
click at [101, 279] on icon "" at bounding box center [96, 278] width 9 height 9
checkbox input "true"
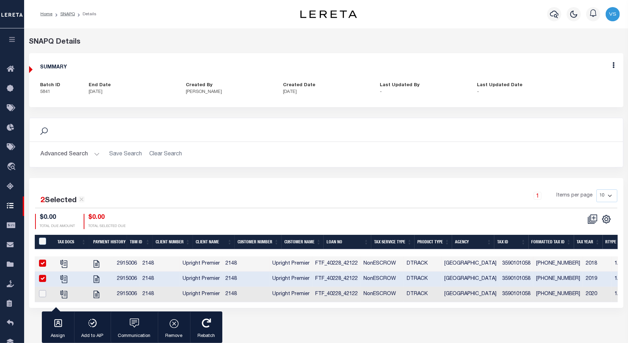
click at [41, 296] on input "checkbox" at bounding box center [42, 293] width 7 height 7
checkbox input "true"
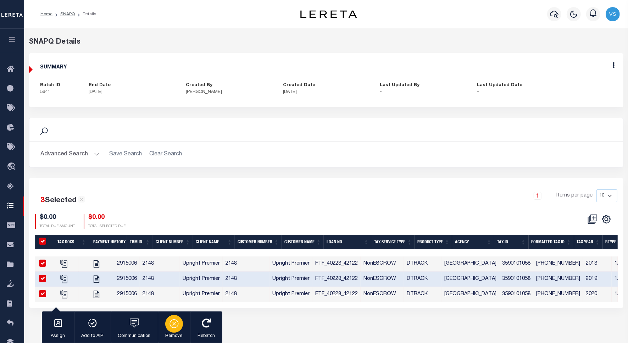
click at [171, 332] on div "button" at bounding box center [174, 324] width 18 height 18
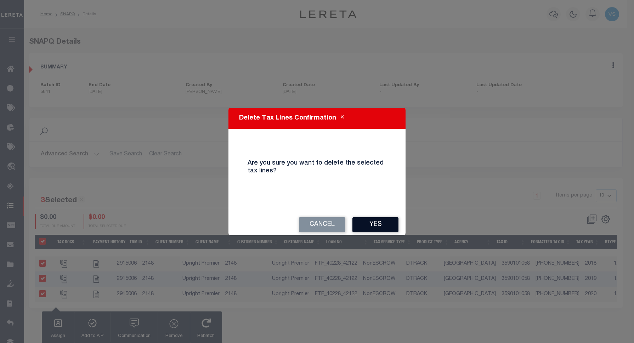
click at [364, 223] on button "Yes" at bounding box center [376, 224] width 46 height 15
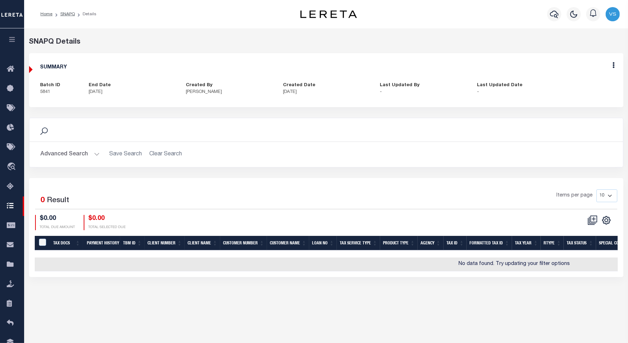
click at [611, 66] on div "Edit" at bounding box center [613, 66] width 19 height 26
click at [614, 66] on icon at bounding box center [613, 65] width 2 height 6
click at [596, 84] on link "Edit" at bounding box center [595, 86] width 56 height 12
select select "OIP"
checkbox input "true"
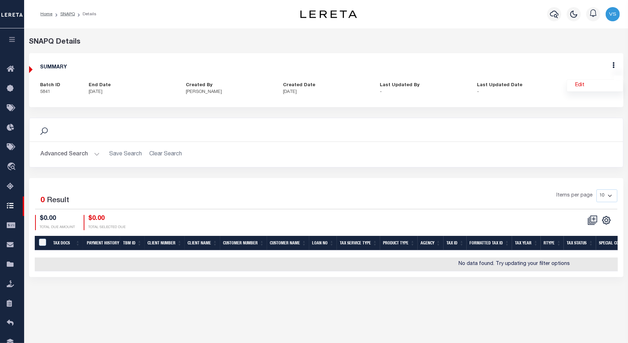
checkbox input "true"
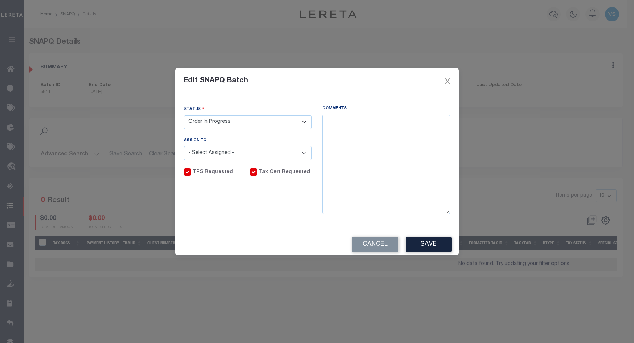
click at [246, 126] on select "- Select Status - Order In Progress Complete" at bounding box center [248, 122] width 128 height 14
select select "CPT"
click at [184, 115] on select "- Select Status - Order In Progress Complete" at bounding box center [248, 122] width 128 height 14
click at [358, 149] on textarea "Comments" at bounding box center [387, 163] width 128 height 99
click at [389, 119] on textarea "Per tax assessor - K" at bounding box center [387, 163] width 128 height 99
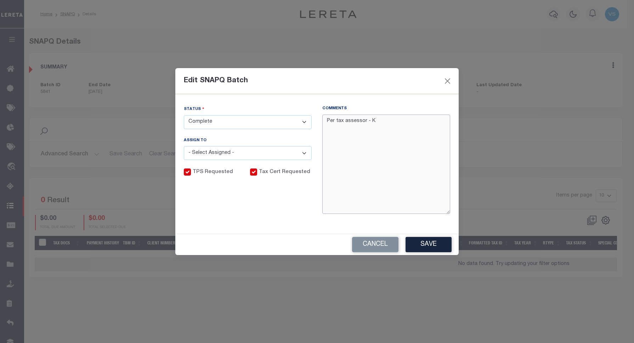
click at [383, 122] on textarea "Per tax assessor - K" at bounding box center [387, 163] width 128 height 99
type textarea "Per tax assessor - Kelly no taxes were billed for tax year"
click at [369, 242] on button "Cancel" at bounding box center [375, 244] width 46 height 15
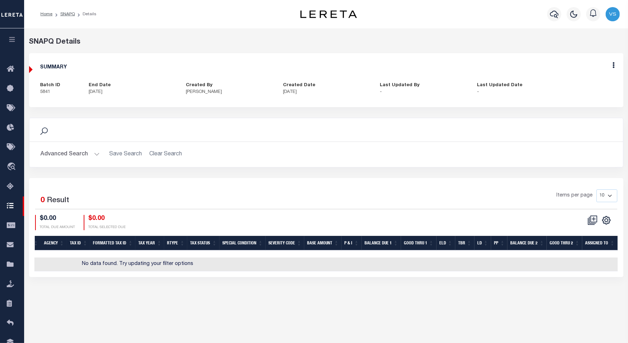
scroll to position [0, 0]
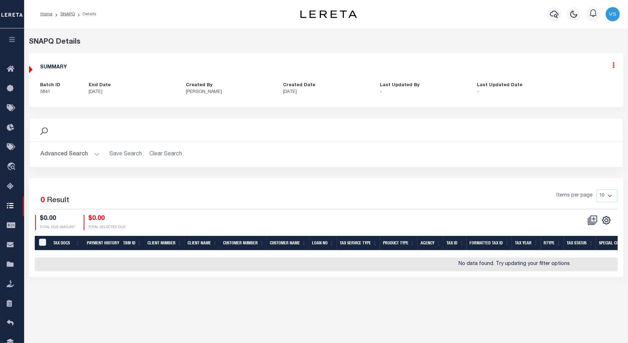
click at [614, 66] on icon at bounding box center [613, 65] width 2 height 6
click at [573, 85] on link "Edit" at bounding box center [595, 86] width 56 height 12
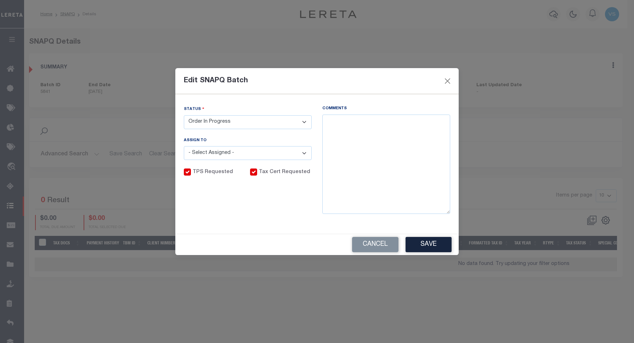
drag, startPoint x: 264, startPoint y: 120, endPoint x: 262, endPoint y: 125, distance: 5.4
click at [264, 120] on select "- Select Status - Order In Progress Complete" at bounding box center [248, 122] width 128 height 14
select select "CPT"
click at [184, 115] on select "- Select Status - Order In Progress Complete" at bounding box center [248, 122] width 128 height 14
click at [395, 139] on textarea "Comments" at bounding box center [387, 163] width 128 height 99
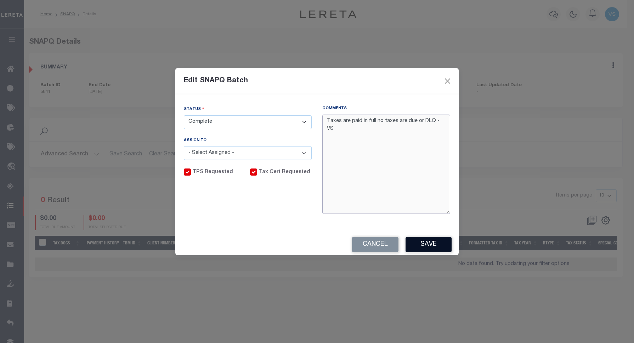
type textarea "Taxes are paid in full no taxes are due or DLQ - VS"
click at [426, 248] on button "Save" at bounding box center [429, 244] width 46 height 15
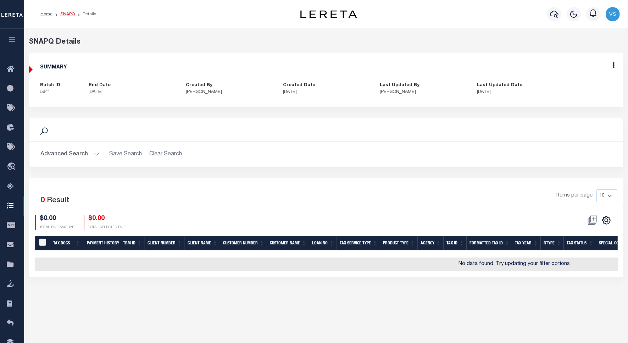
click at [63, 12] on link "SNAPQ" at bounding box center [67, 14] width 15 height 4
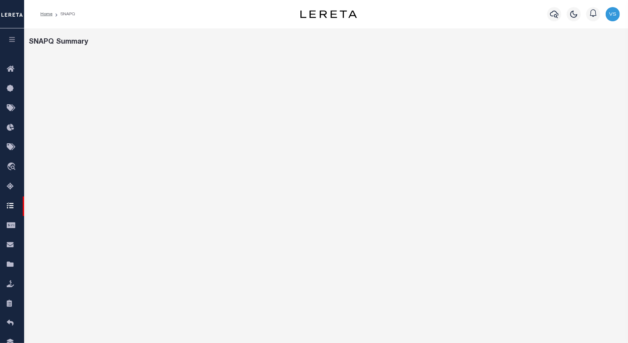
select select "100"
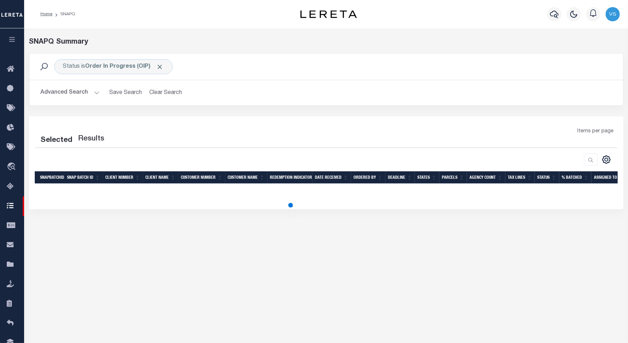
select select "100"
